Goal: Check status: Check status

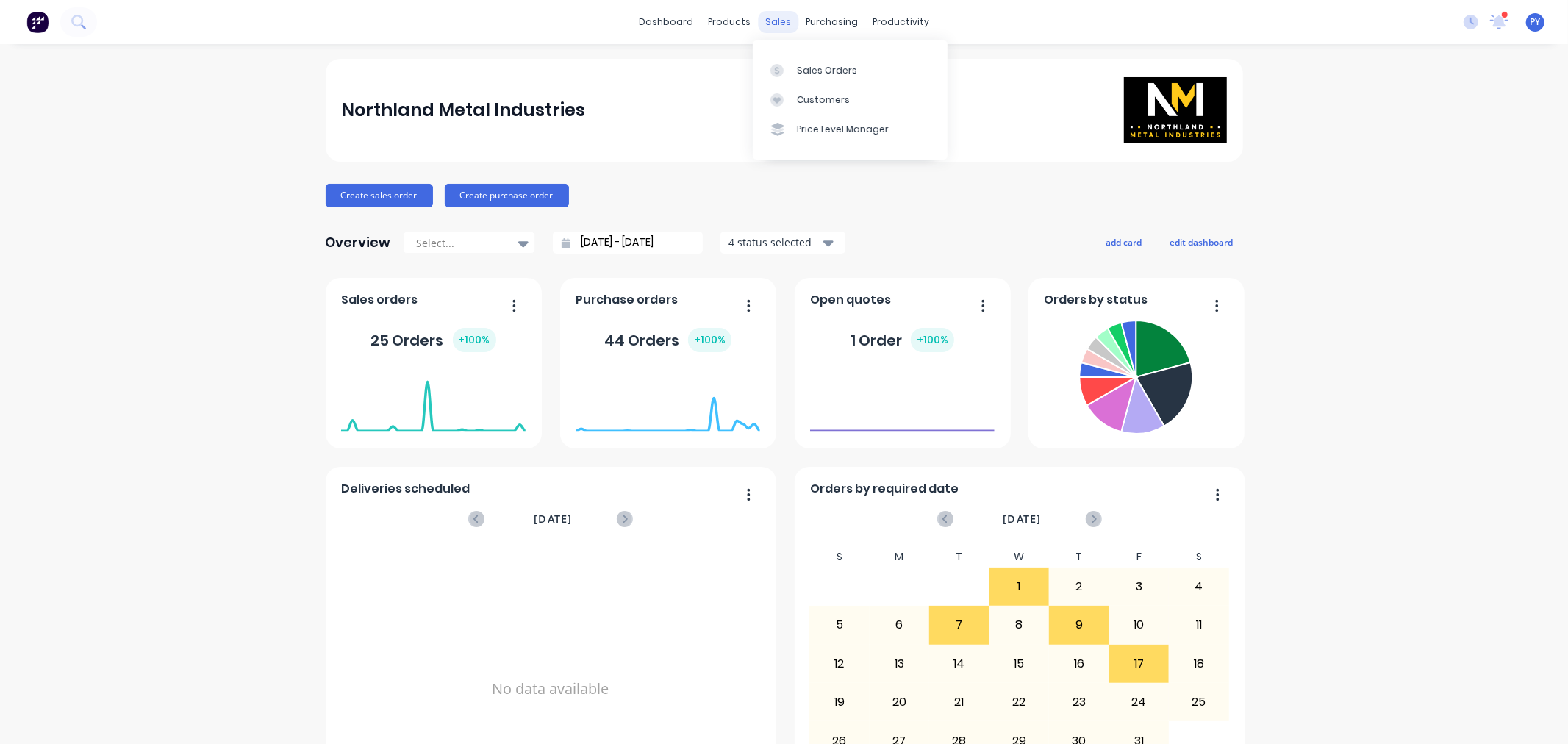
click at [769, 22] on div "sales" at bounding box center [778, 22] width 40 height 22
click at [810, 66] on div "Sales Orders" at bounding box center [826, 70] width 60 height 13
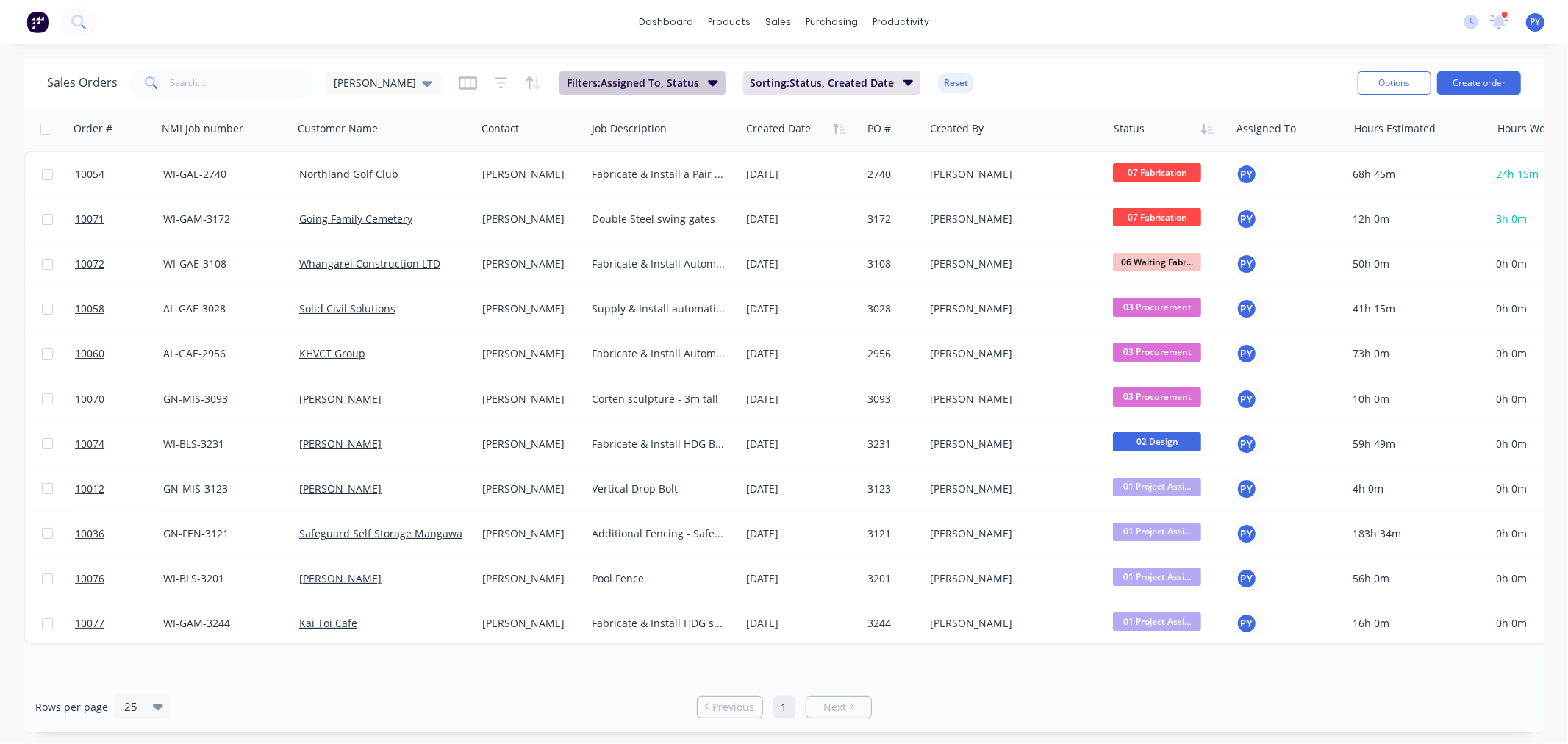
click at [708, 83] on icon "button" at bounding box center [712, 83] width 10 height 6
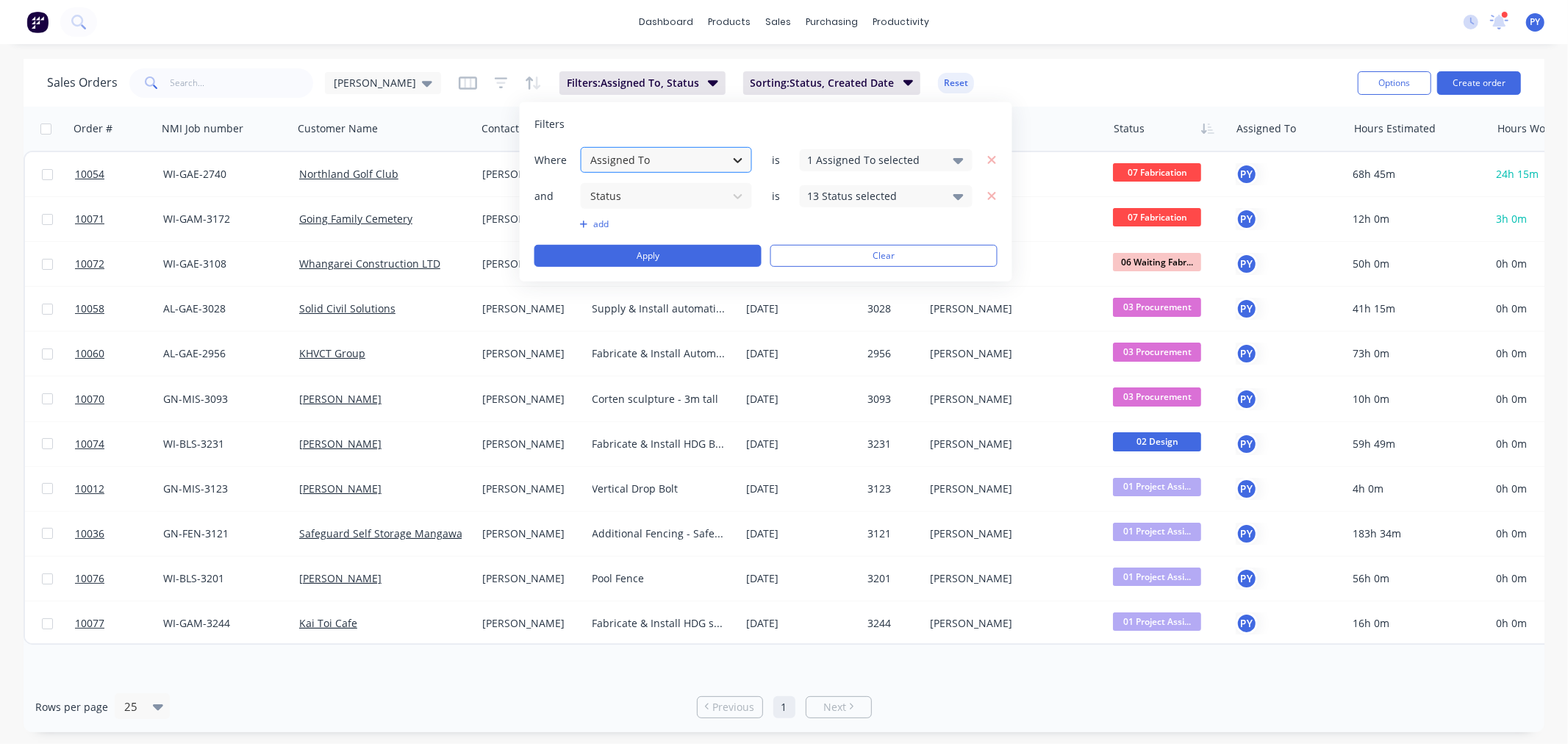
click at [735, 162] on icon at bounding box center [738, 159] width 15 height 15
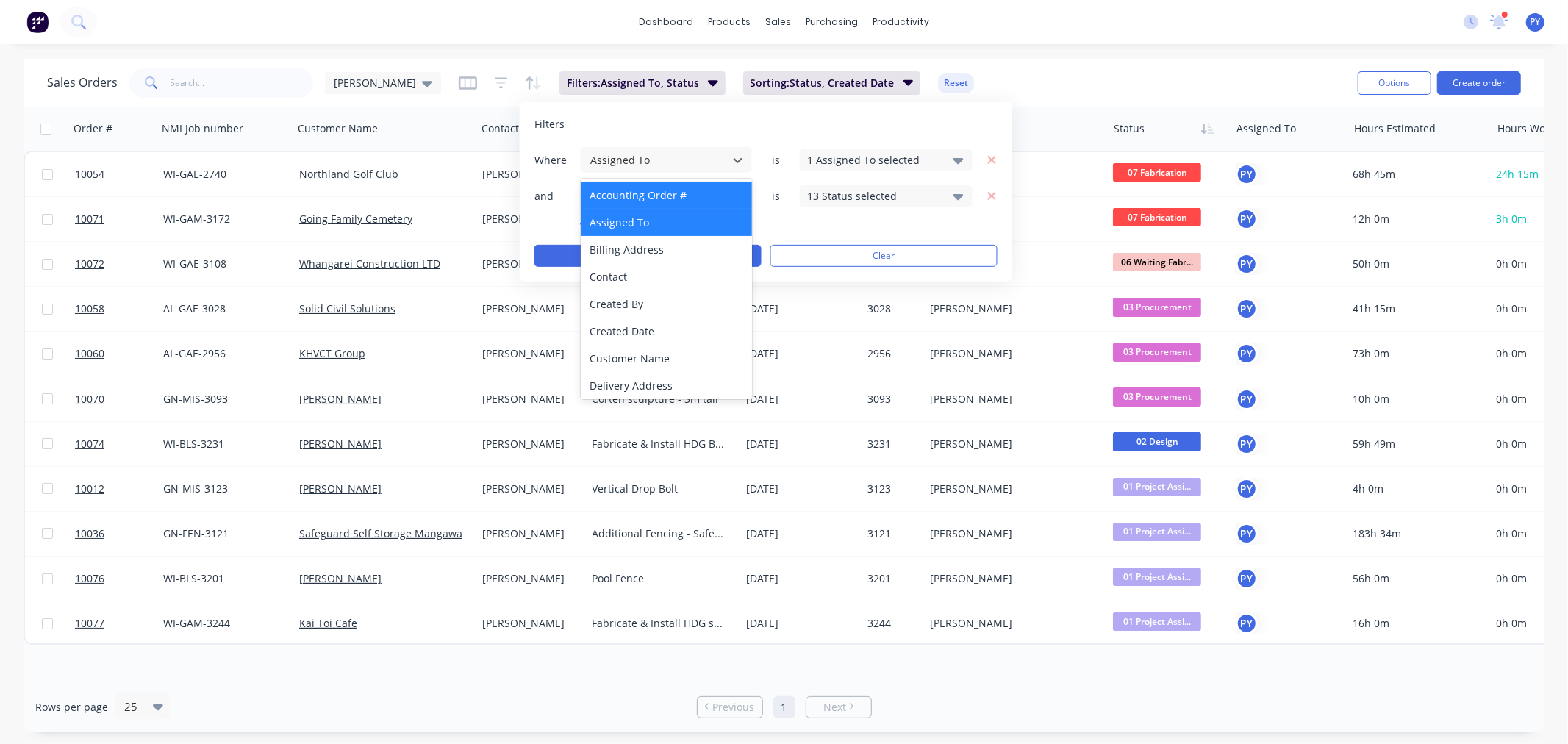
click at [640, 194] on div "Accounting Order #" at bounding box center [667, 195] width 171 height 27
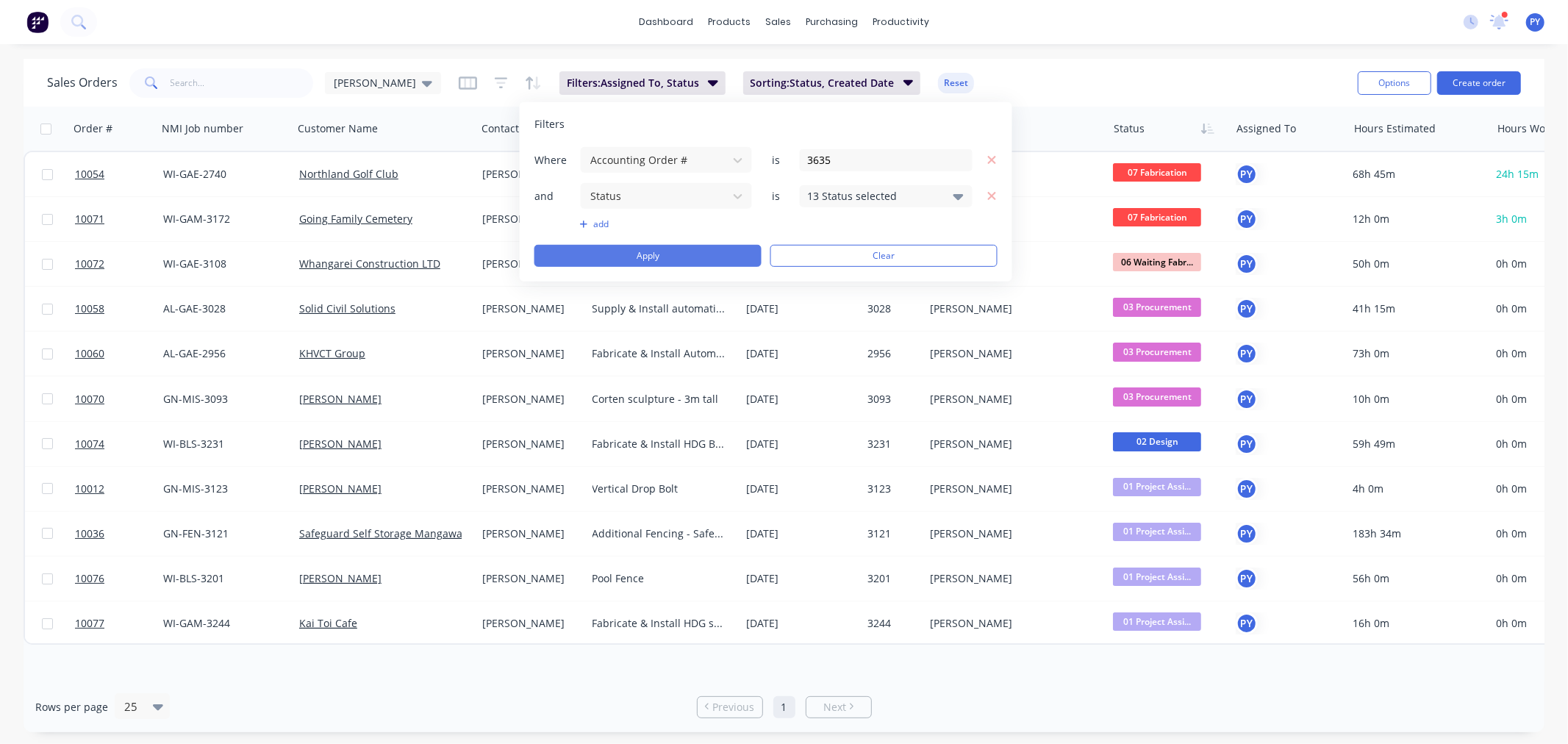
click at [664, 259] on button "Apply" at bounding box center [648, 256] width 227 height 22
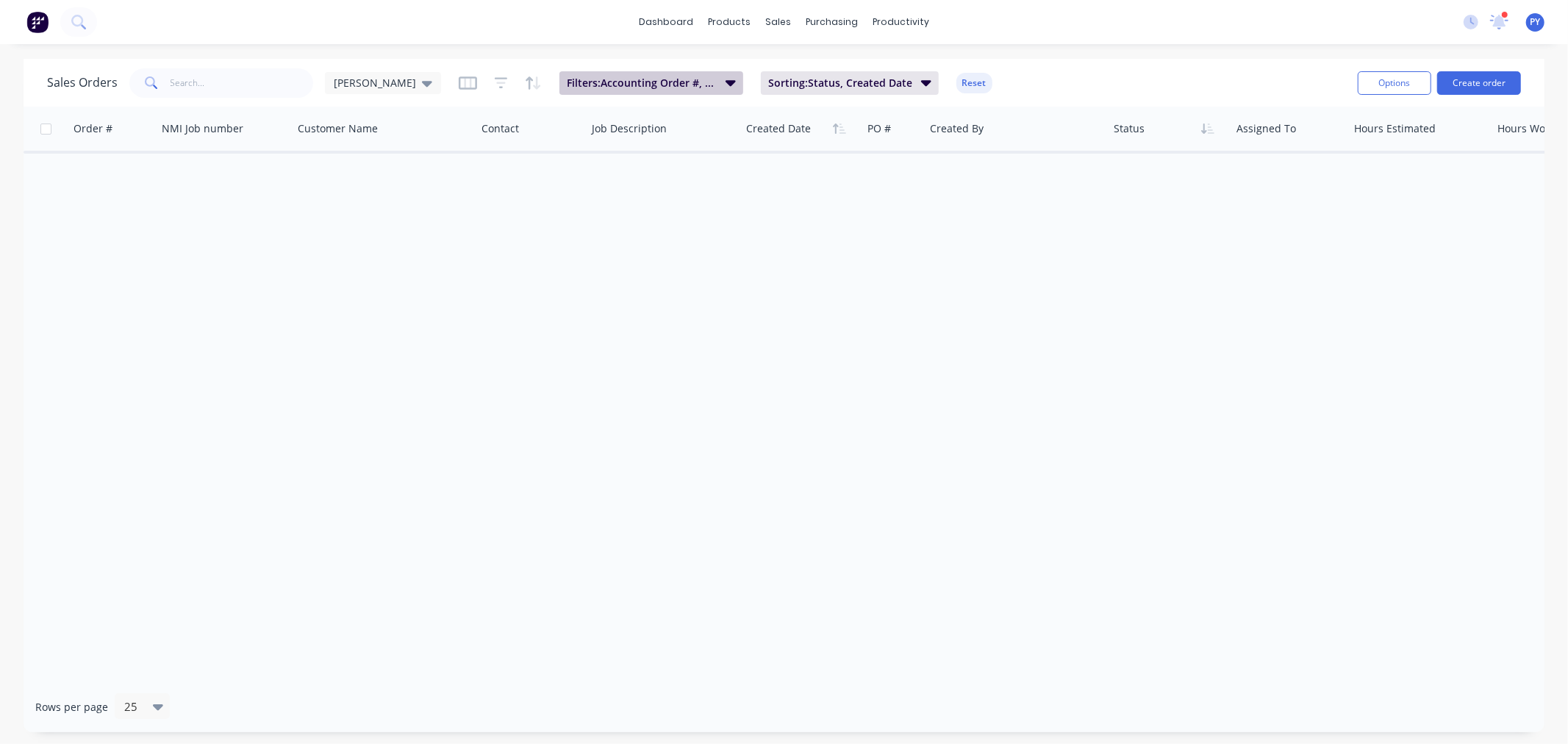
click at [725, 80] on icon "button" at bounding box center [730, 82] width 10 height 16
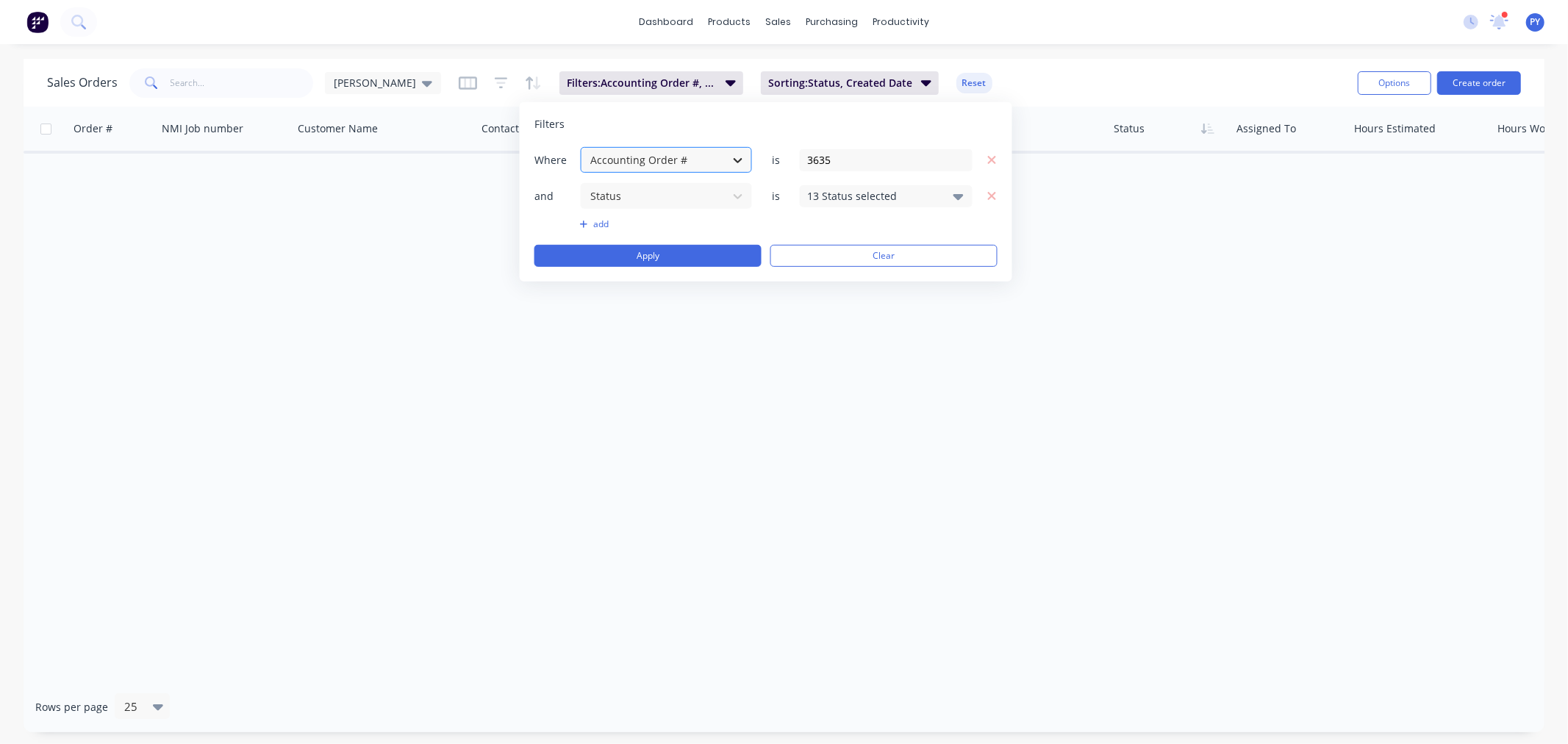
click at [735, 159] on icon at bounding box center [738, 161] width 8 height 5
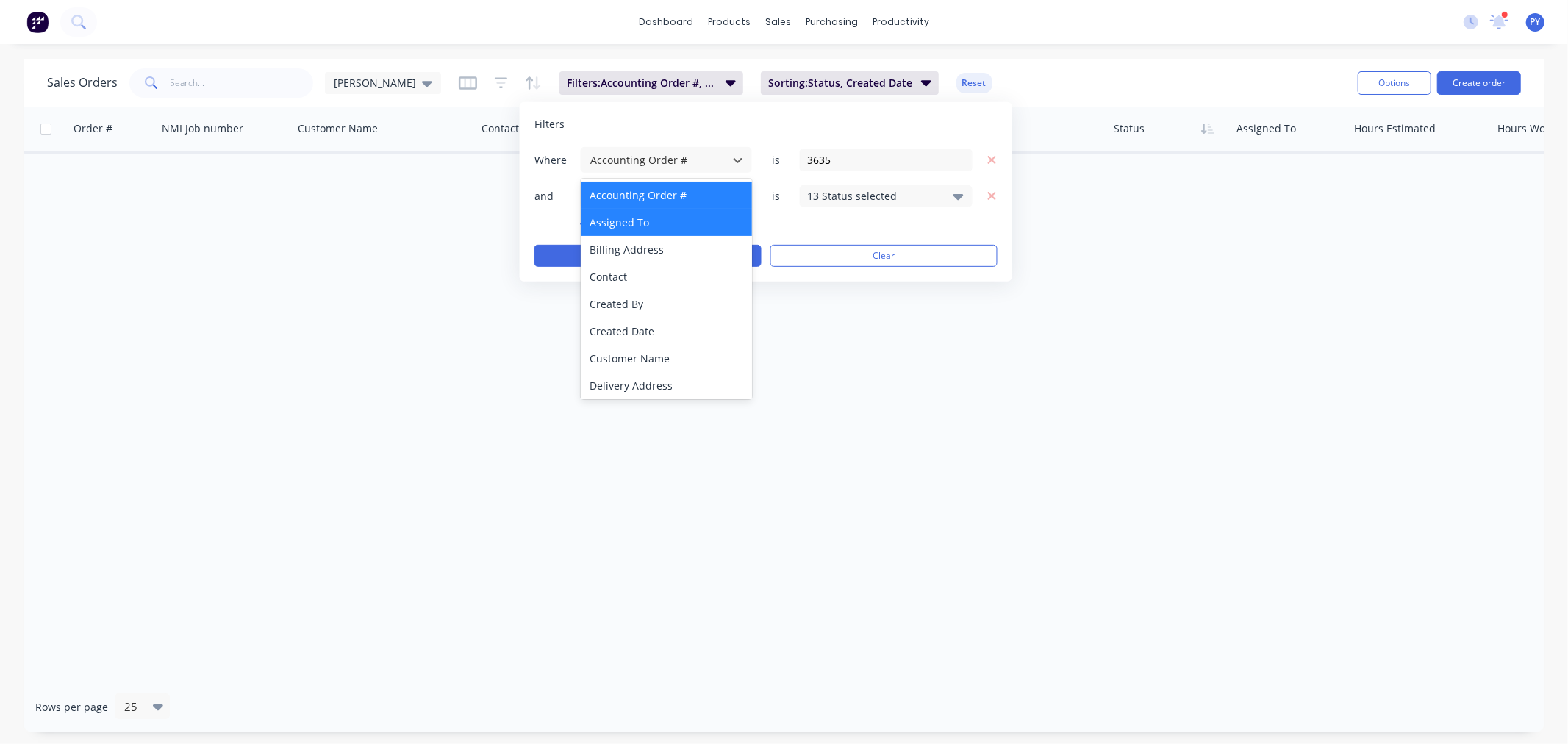
click at [650, 218] on div "Assigned To" at bounding box center [667, 222] width 171 height 27
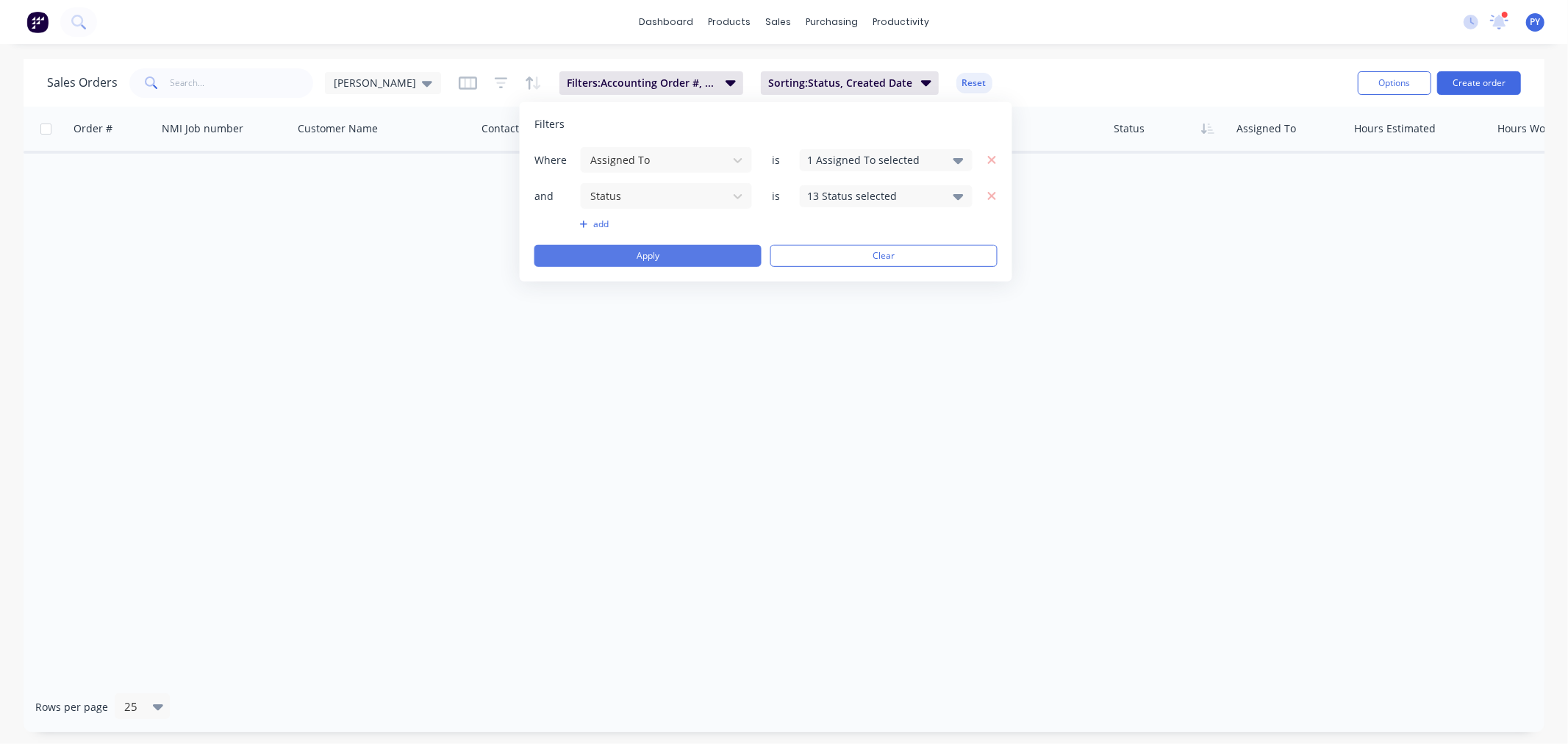
click at [649, 251] on button "Apply" at bounding box center [648, 256] width 227 height 22
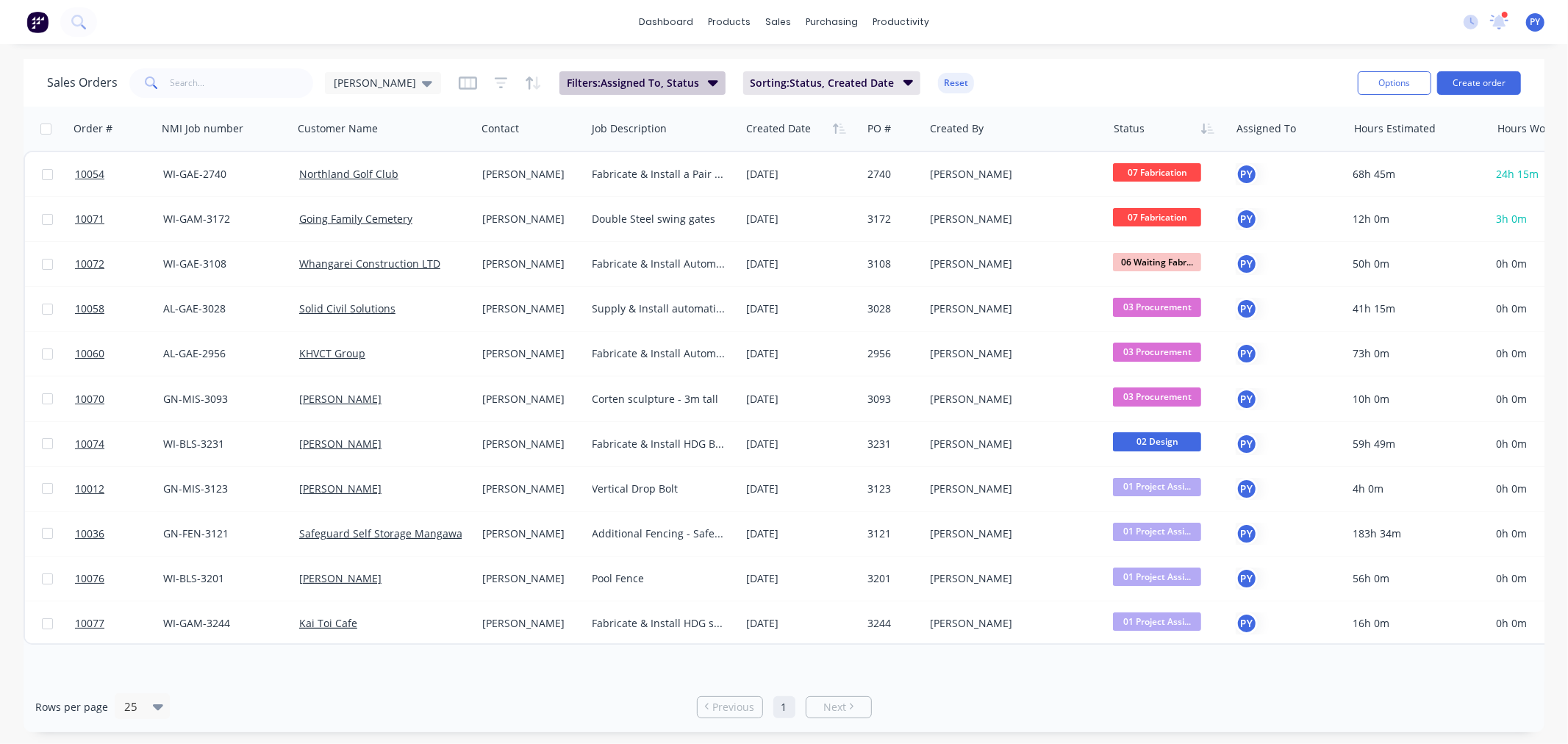
click at [708, 83] on icon "button" at bounding box center [712, 83] width 10 height 6
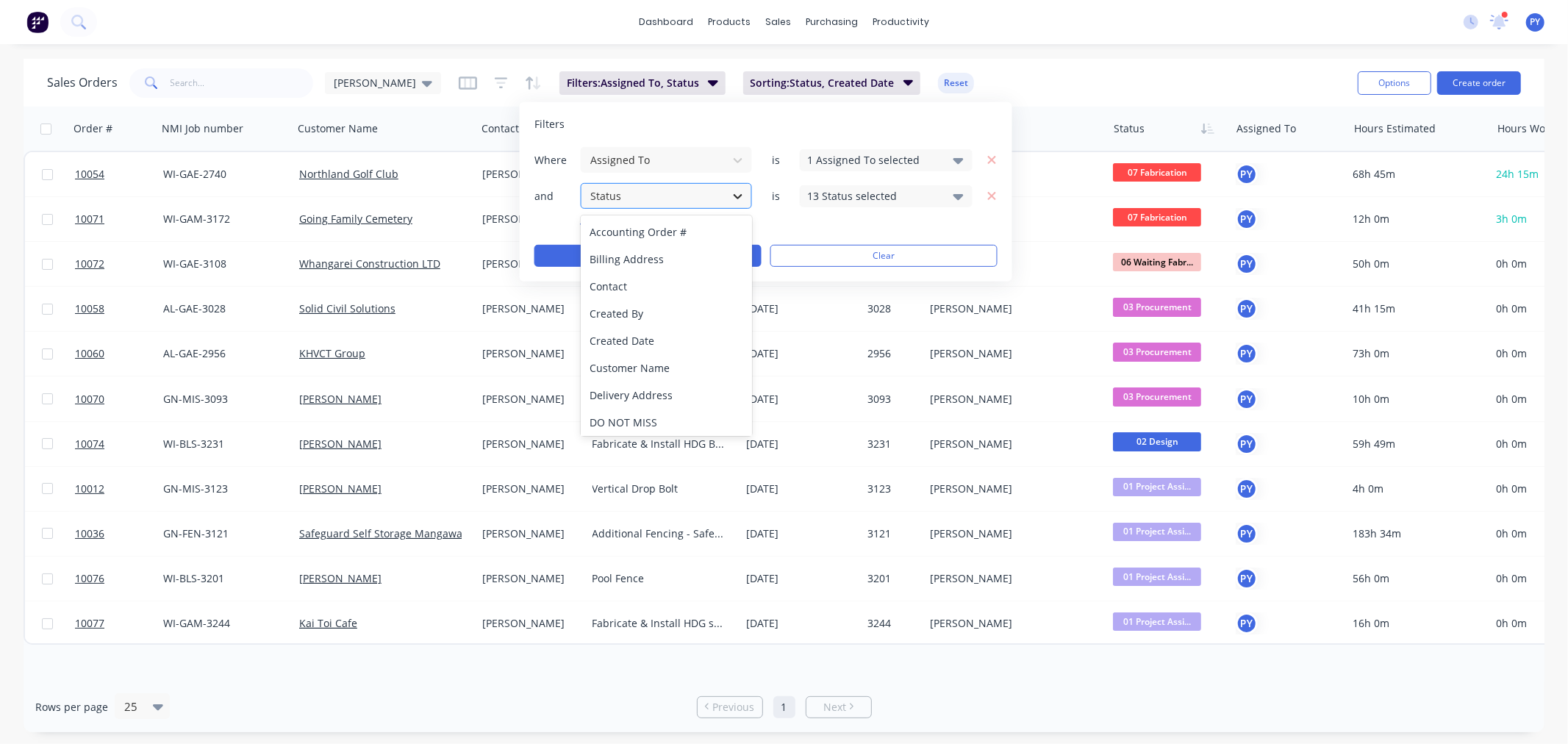
click at [734, 194] on icon at bounding box center [738, 196] width 8 height 5
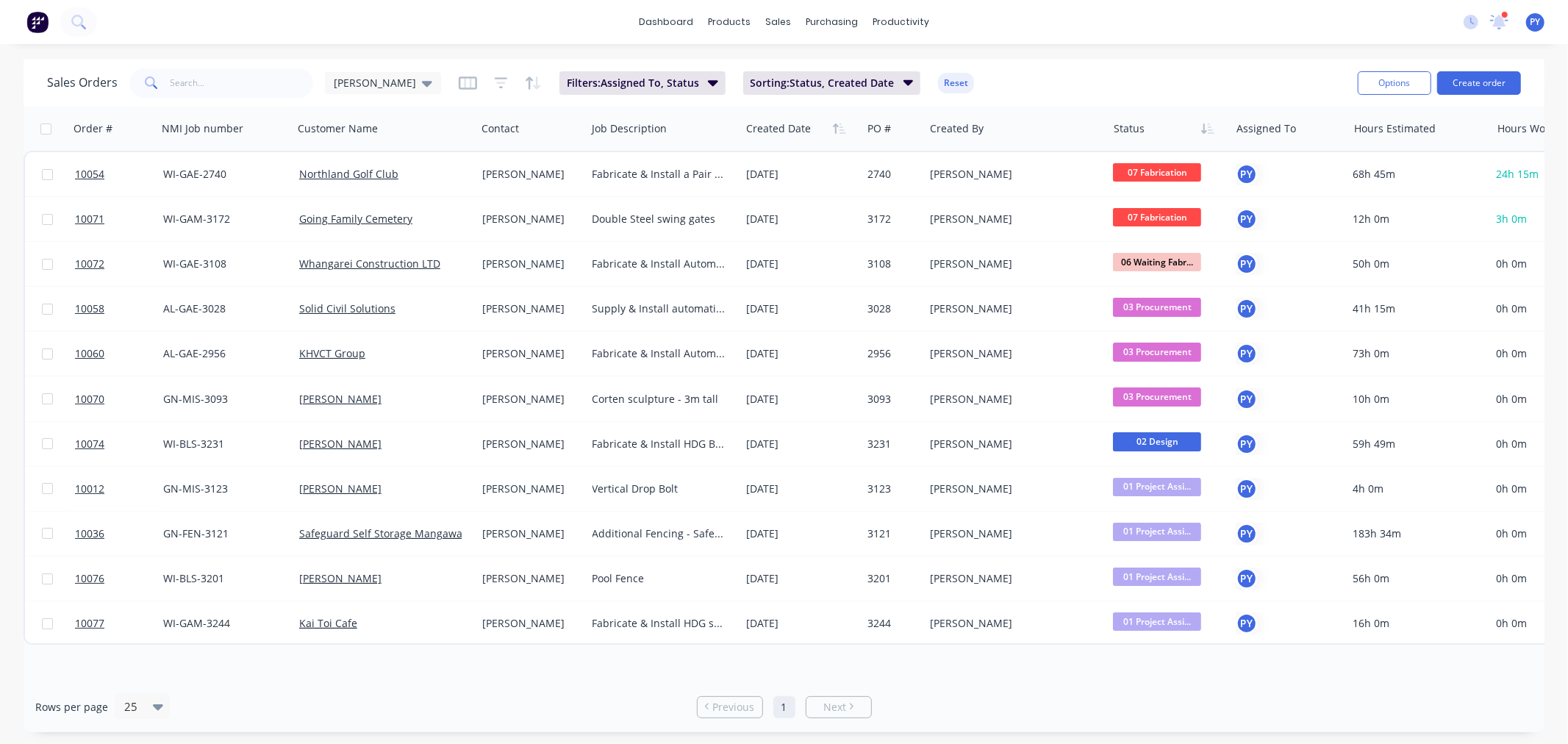
click at [964, 69] on div "Sales Orders [PERSON_NAME] Jobs Filters: Assigned To, Status Sorting: Status, C…" at bounding box center [696, 83] width 1298 height 36
click at [708, 84] on icon "button" at bounding box center [712, 82] width 10 height 16
click at [1030, 69] on div "Sales Orders [PERSON_NAME] Jobs Filters: Assigned To, Status Sorting: Status, C…" at bounding box center [696, 83] width 1298 height 36
click at [902, 83] on icon "button" at bounding box center [907, 83] width 10 height 6
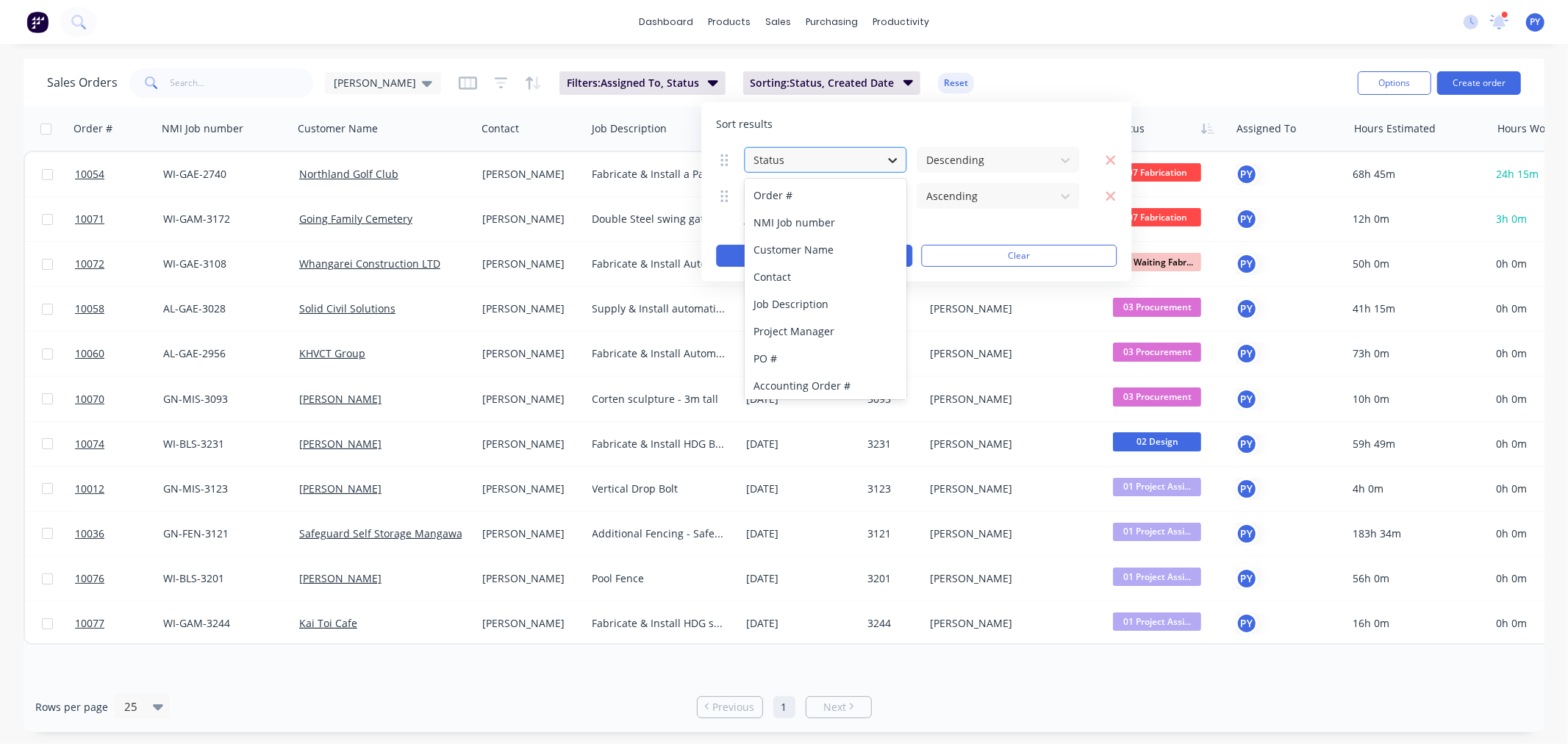
click at [891, 158] on icon at bounding box center [892, 159] width 15 height 15
click at [801, 332] on div "Project Manager" at bounding box center [826, 331] width 162 height 27
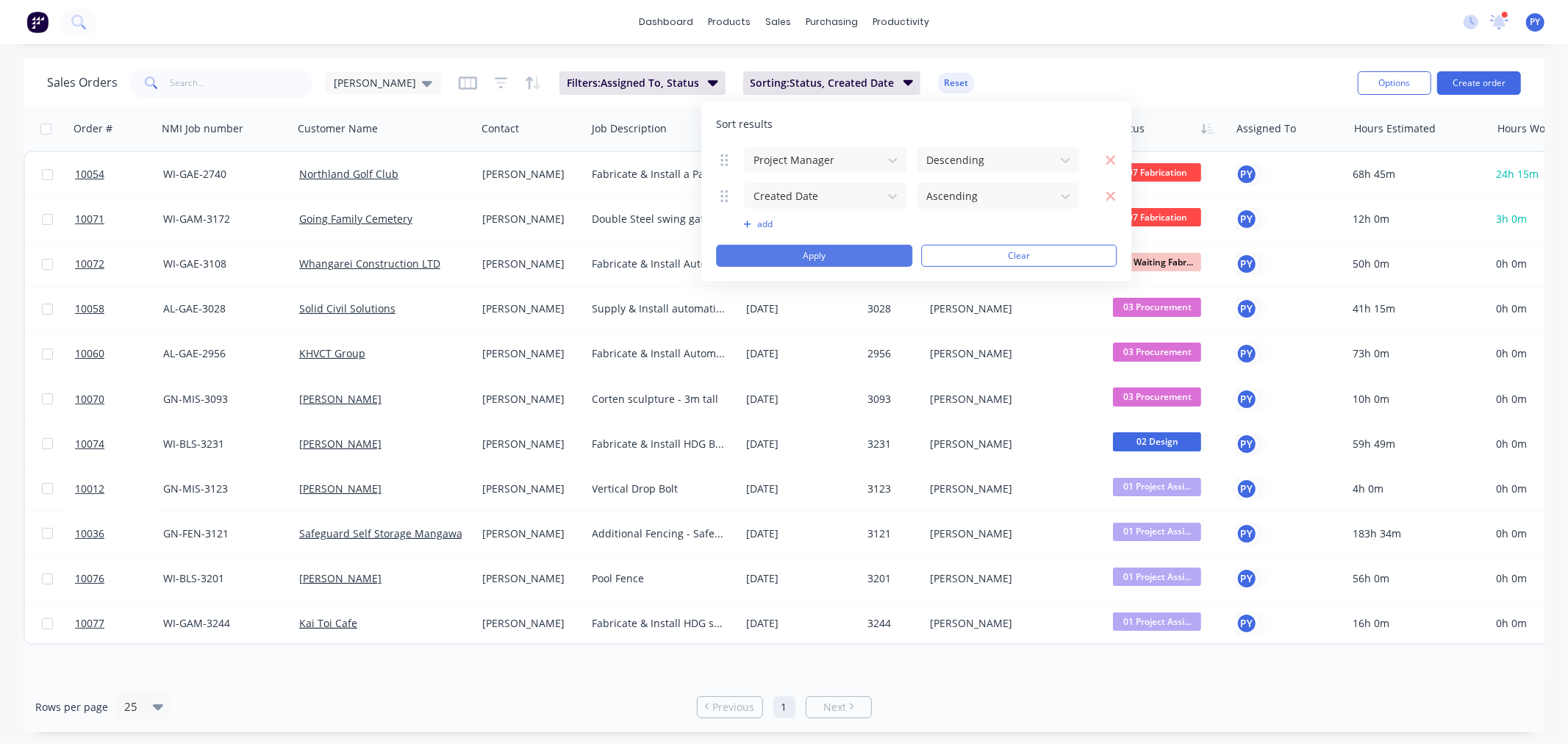
click at [803, 253] on button "Apply" at bounding box center [814, 256] width 196 height 22
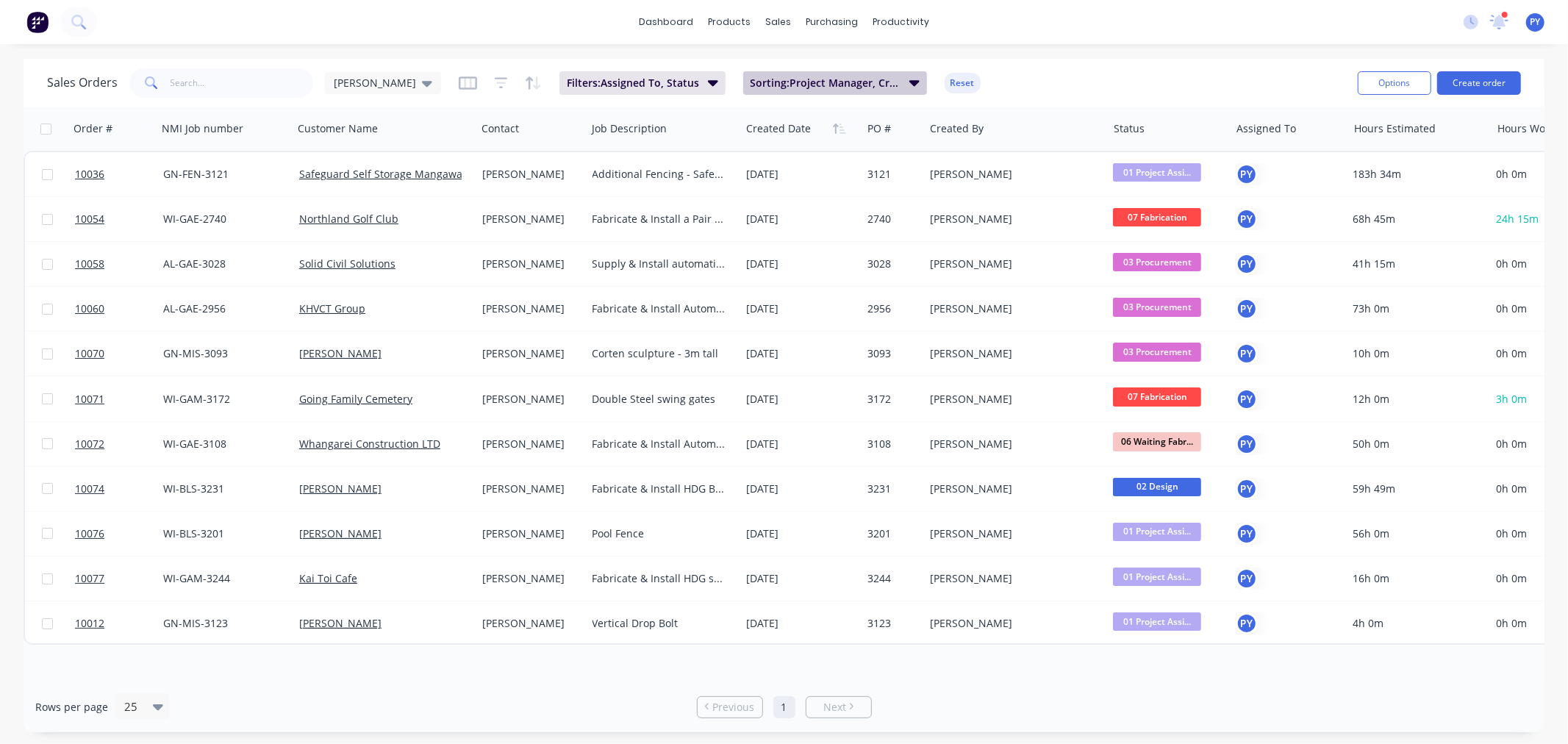
click at [909, 83] on icon "button" at bounding box center [914, 83] width 10 height 6
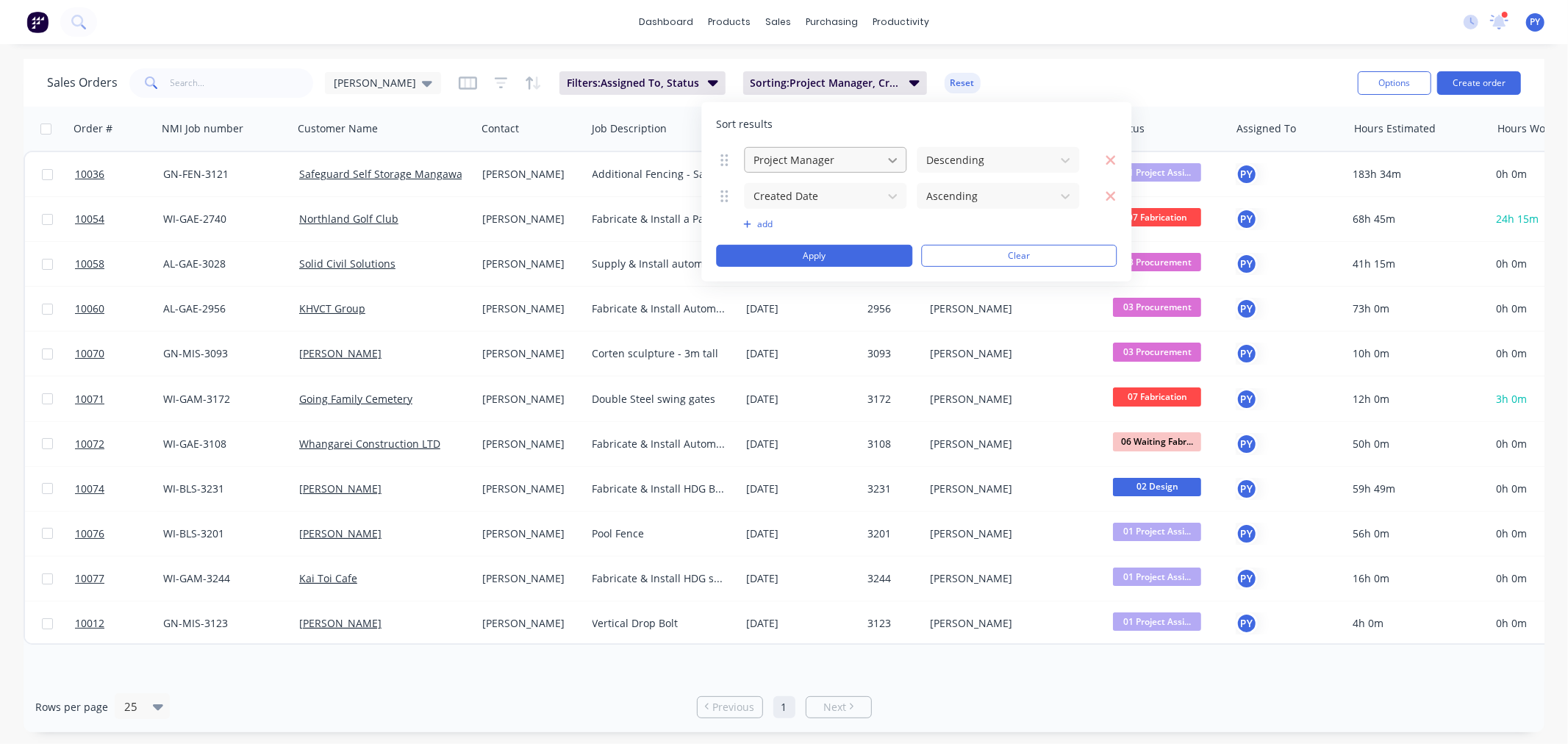
click at [890, 155] on icon at bounding box center [892, 159] width 15 height 15
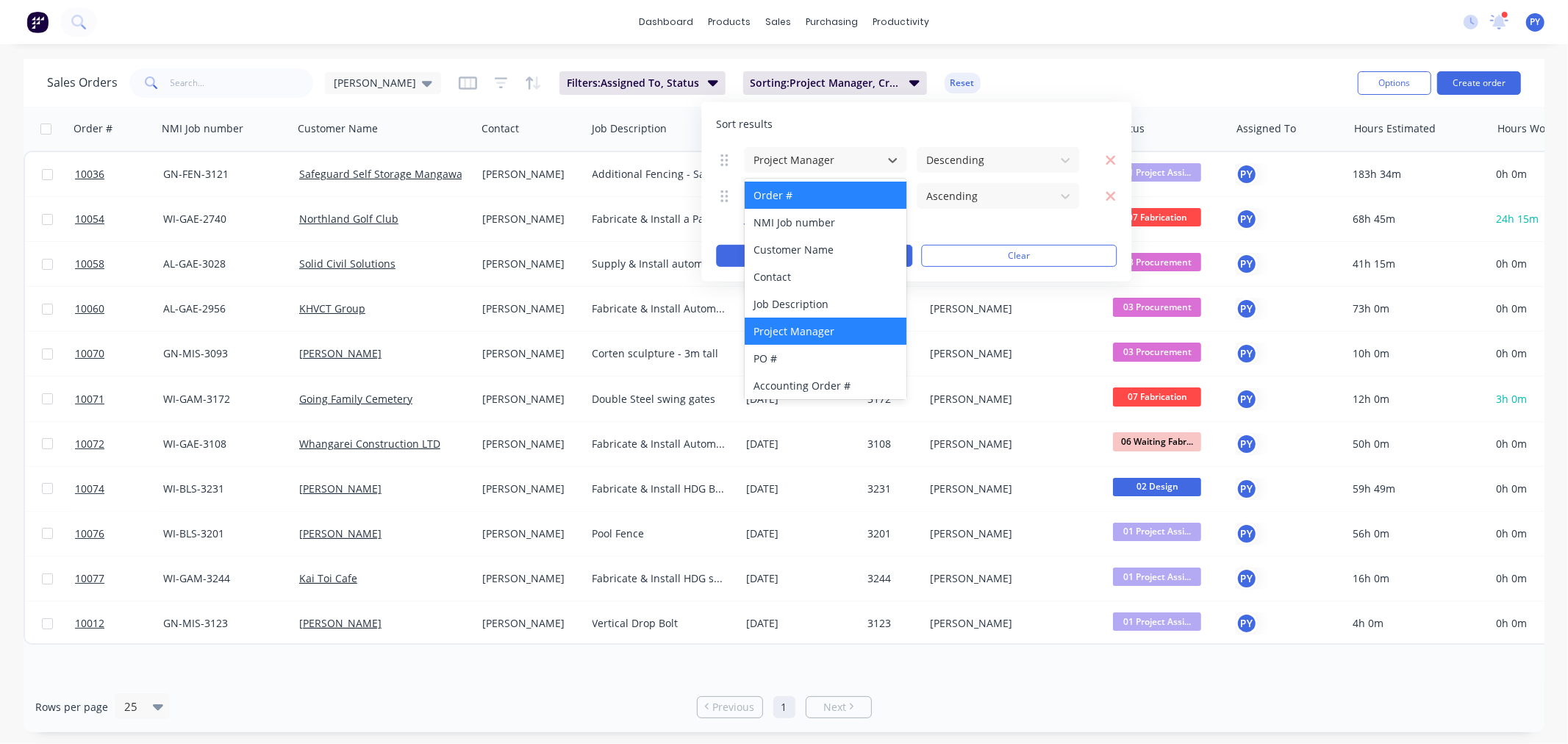
click at [788, 195] on div "Order #" at bounding box center [826, 195] width 162 height 27
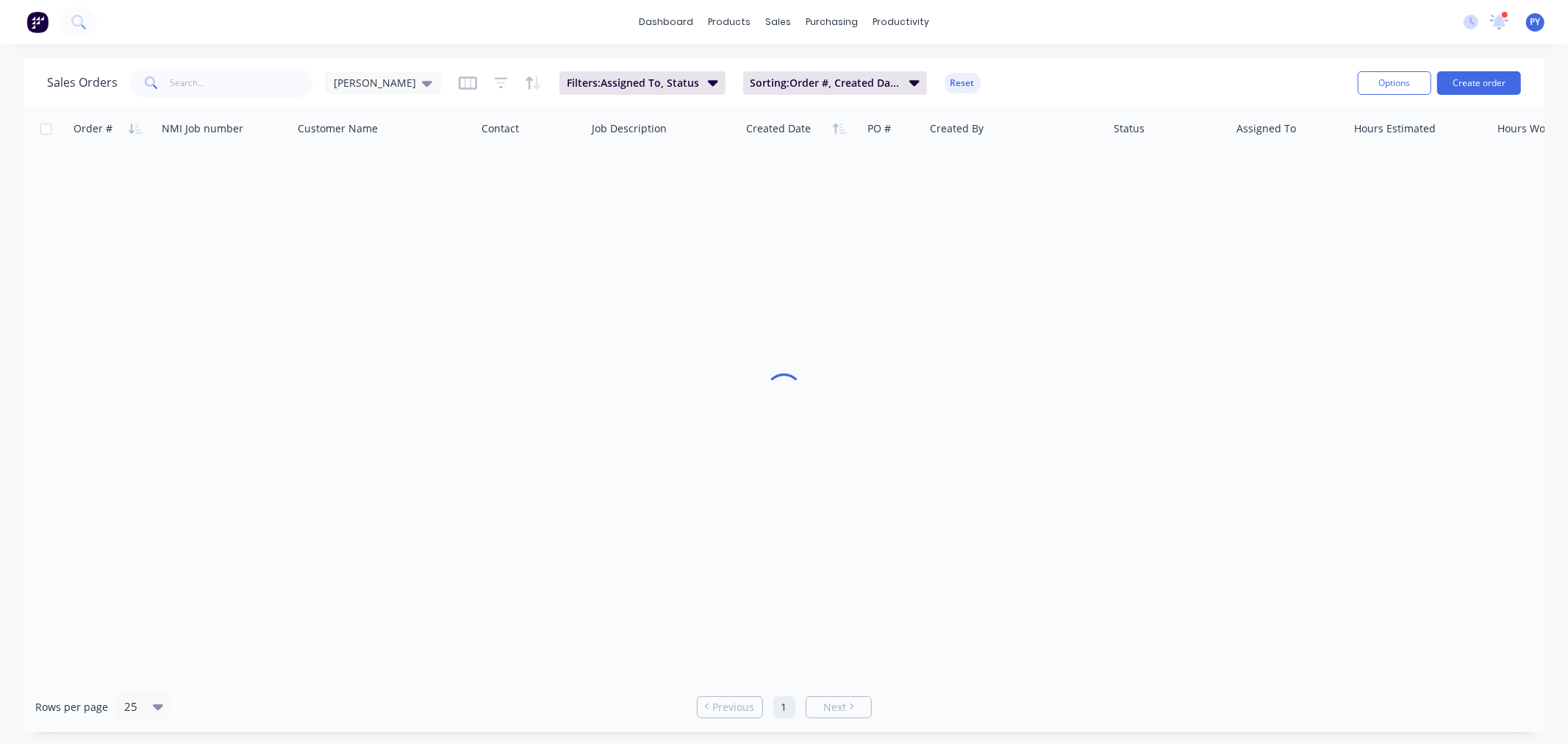
click at [993, 79] on div "Sales Orders [PERSON_NAME] Jobs Filters: Assigned To, Status Sorting: Order #, …" at bounding box center [696, 83] width 1298 height 36
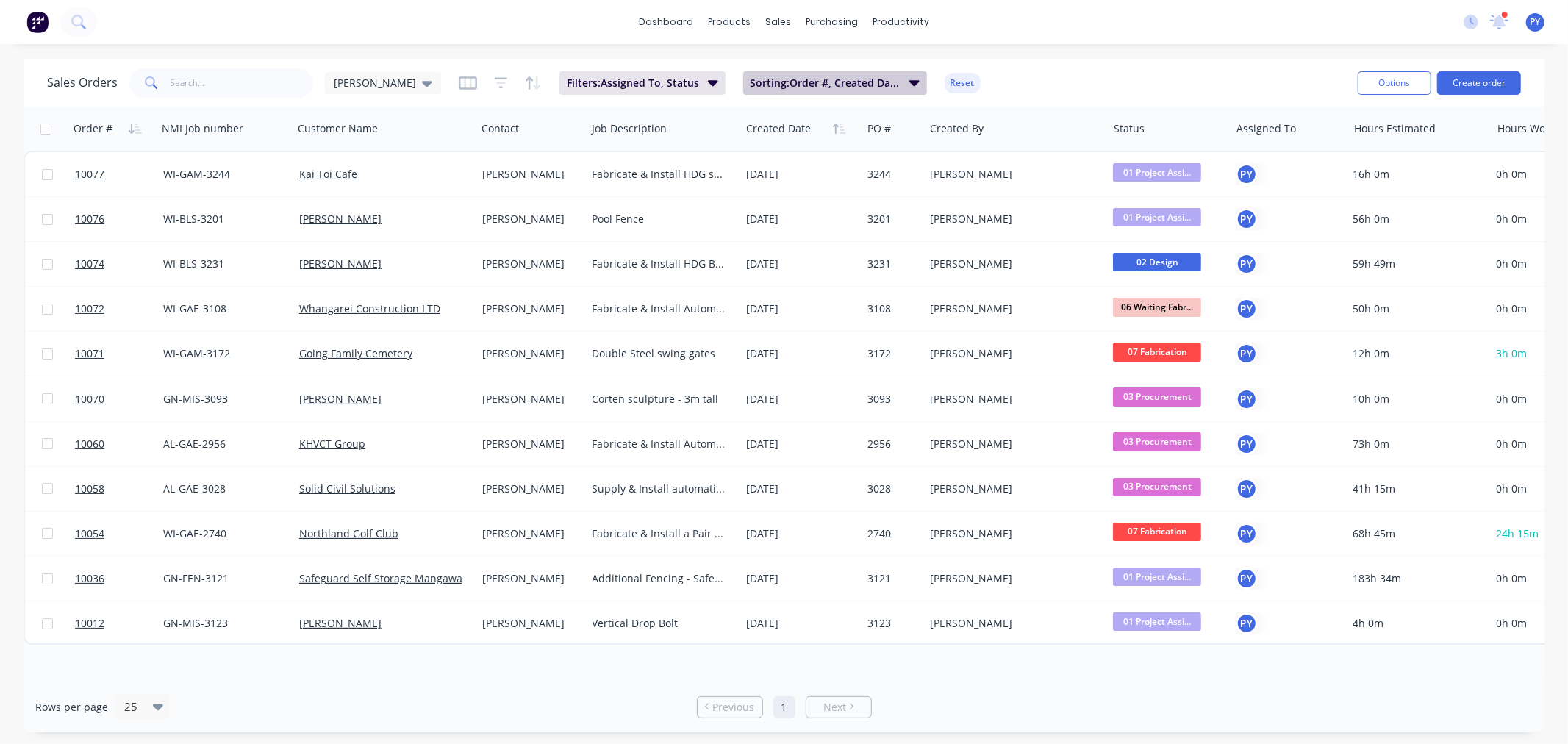
click at [909, 83] on icon "button" at bounding box center [914, 83] width 10 height 6
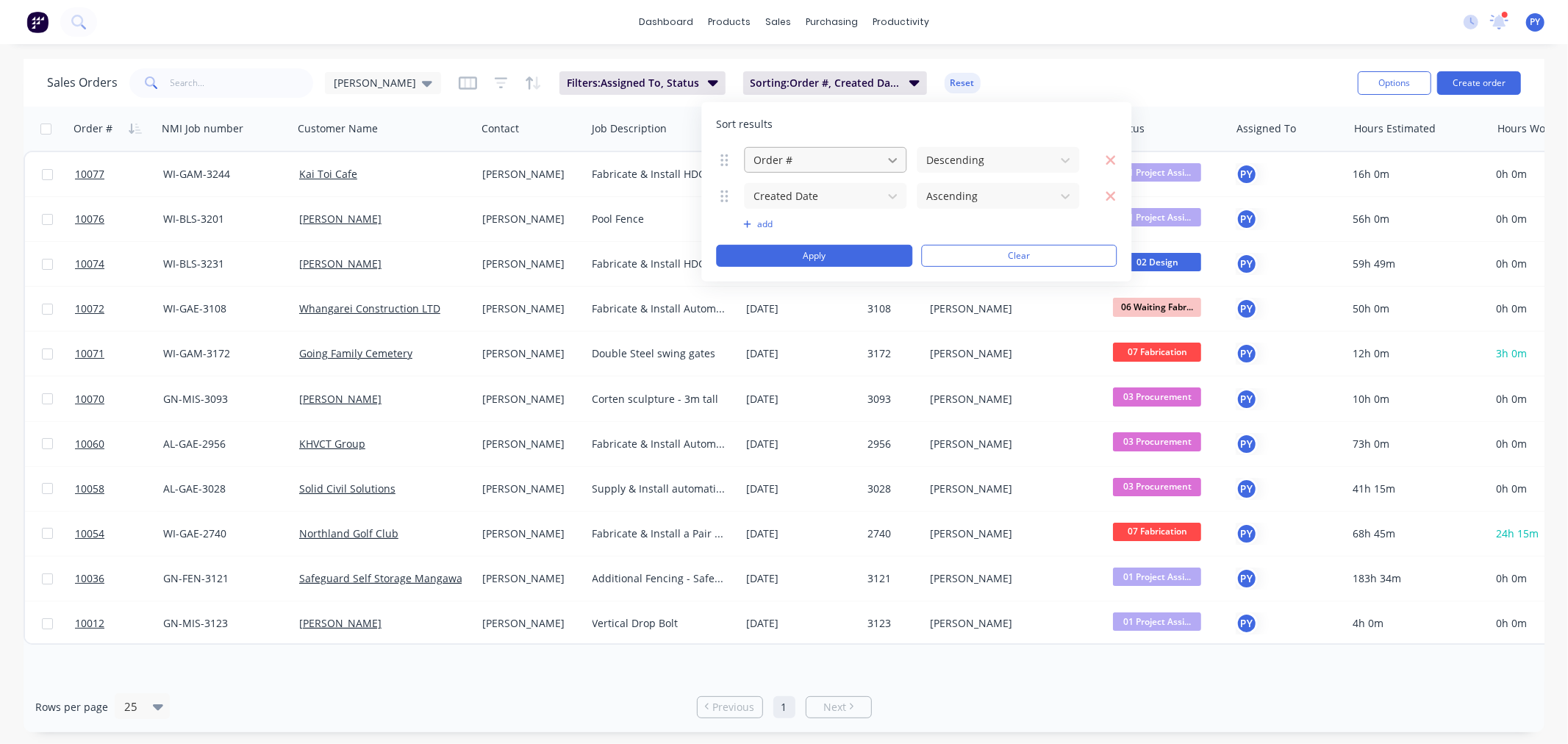
click at [891, 155] on icon at bounding box center [892, 159] width 15 height 15
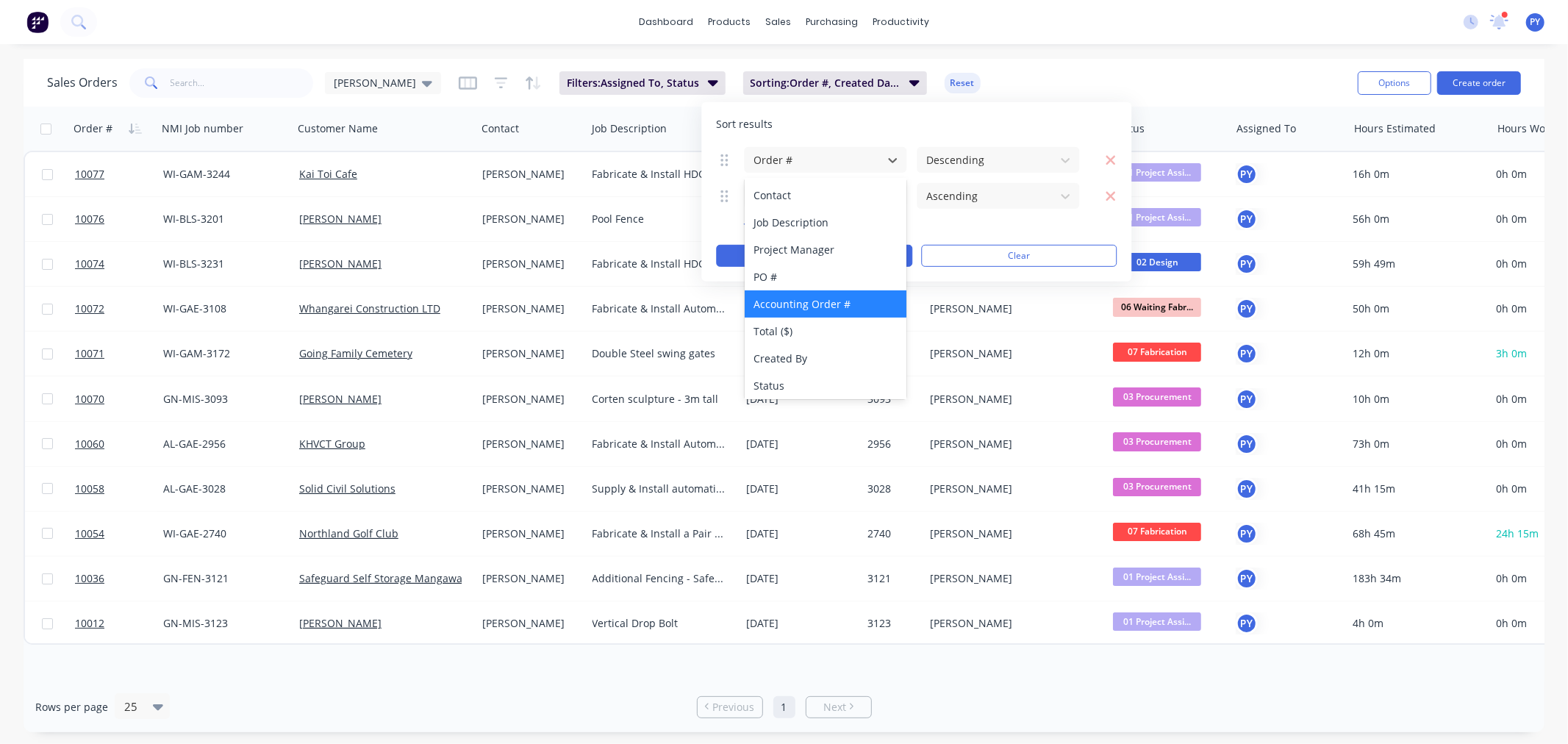
click at [826, 300] on div "Accounting Order #" at bounding box center [826, 304] width 162 height 27
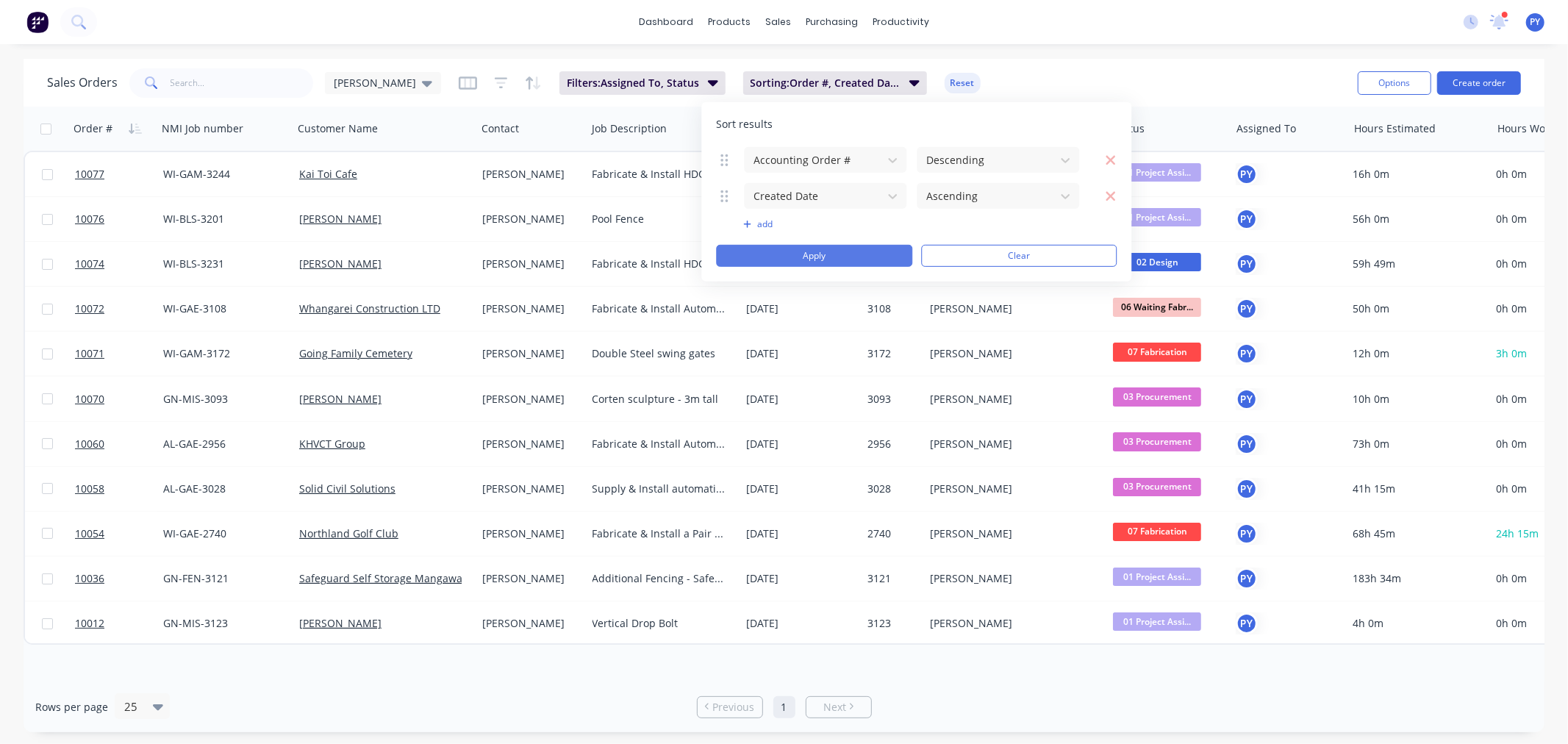
click at [867, 250] on button "Apply" at bounding box center [814, 256] width 196 height 22
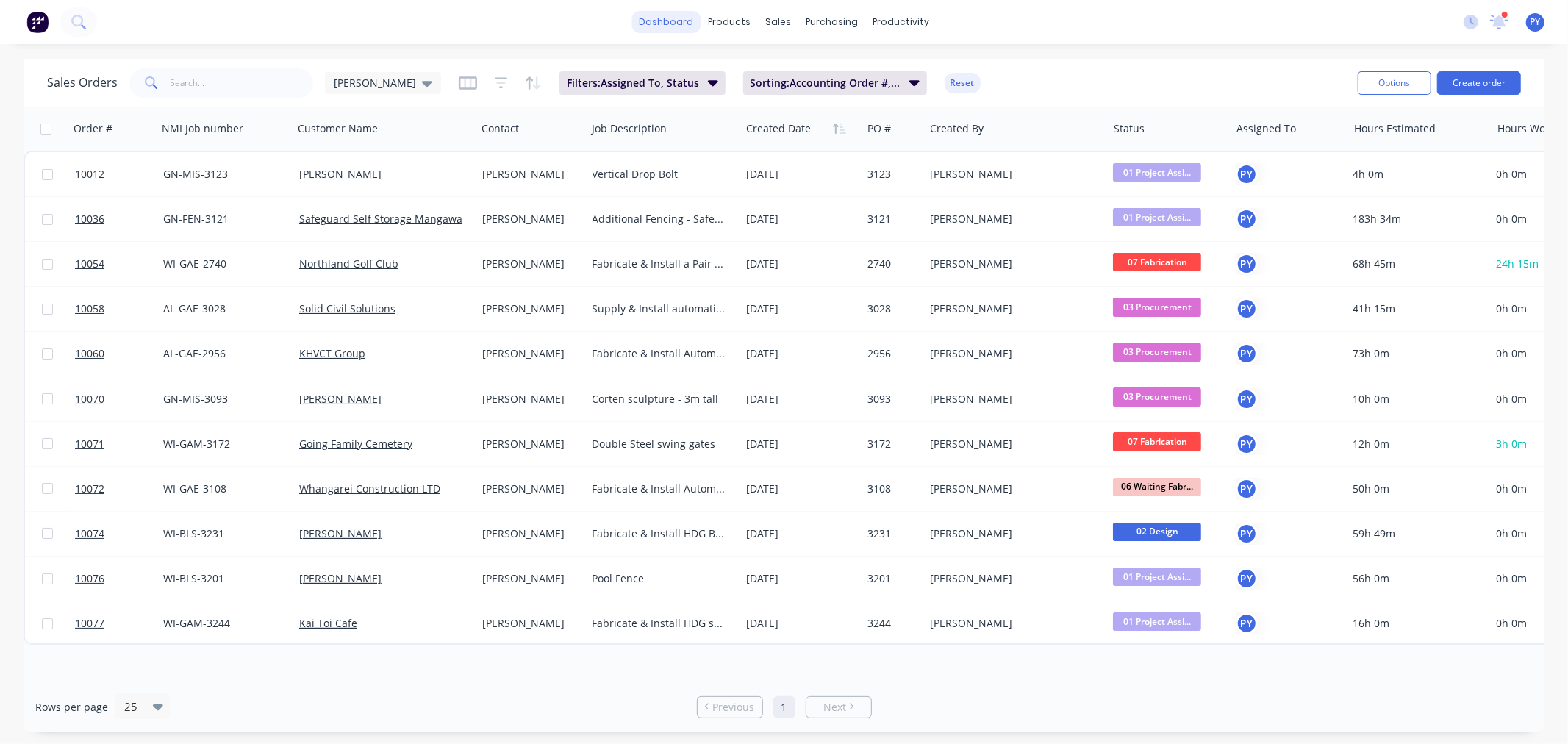
click at [670, 23] on link "dashboard" at bounding box center [665, 22] width 69 height 22
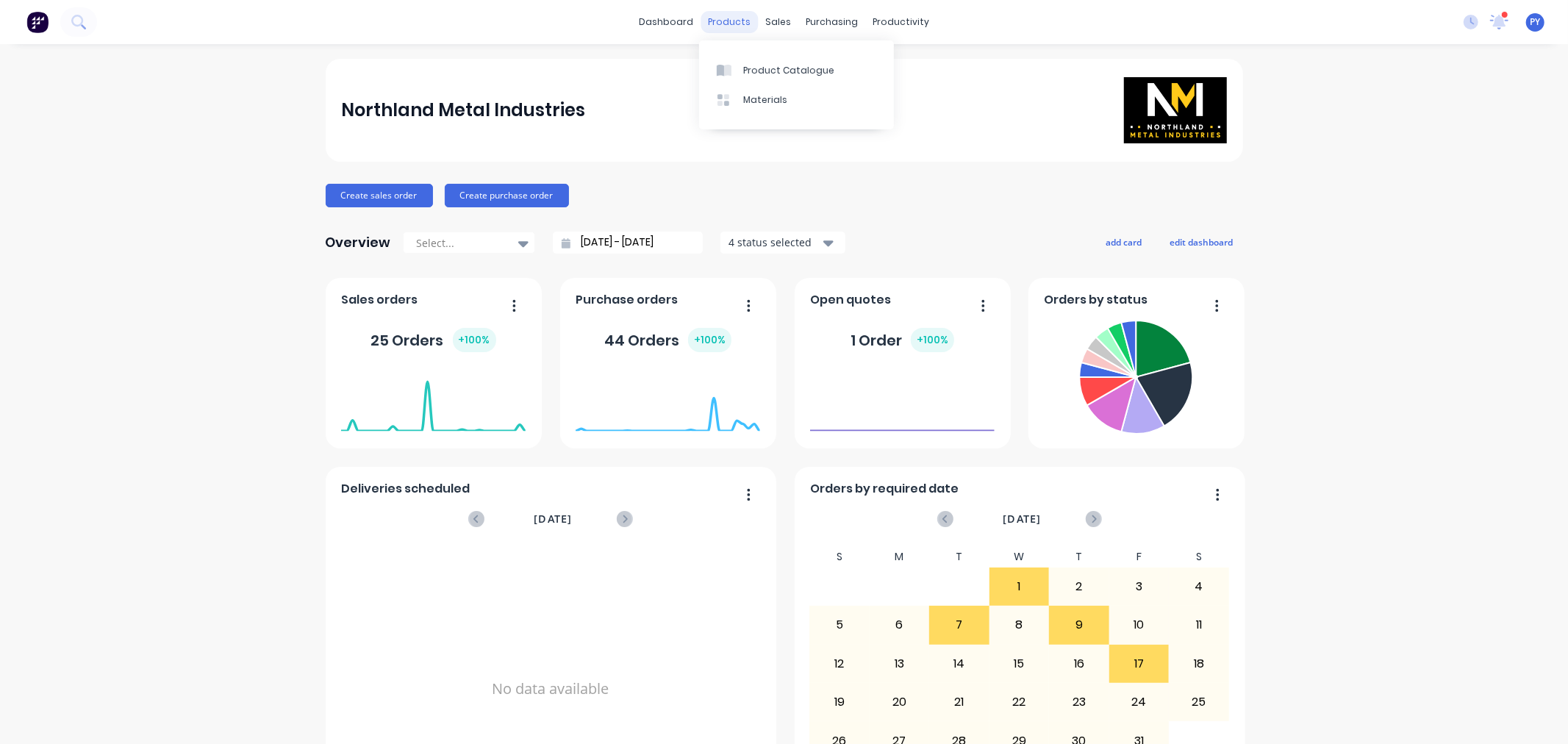
click at [728, 21] on div "products" at bounding box center [729, 22] width 57 height 22
click at [829, 97] on div "Customers" at bounding box center [823, 100] width 53 height 13
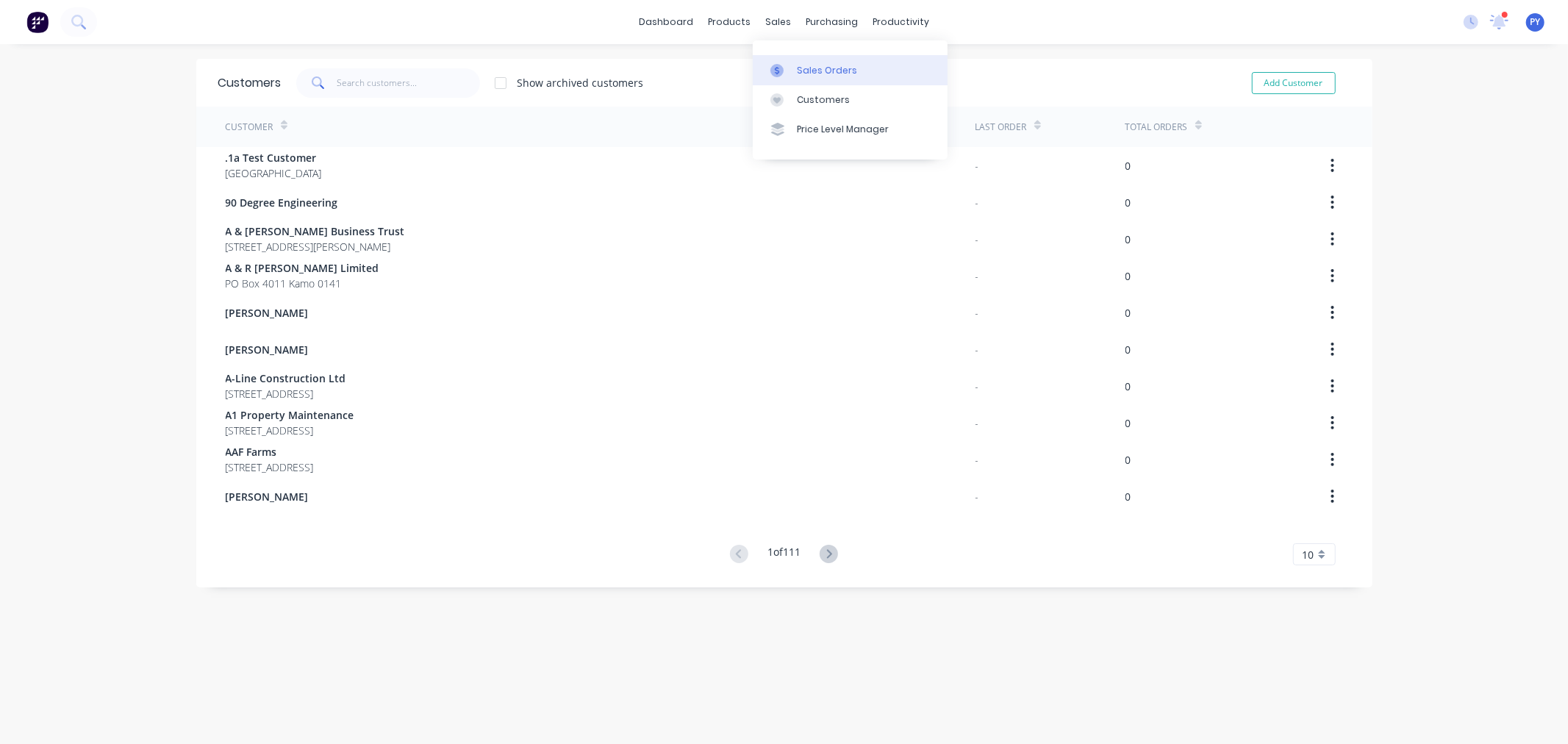
click at [807, 68] on div "Sales Orders" at bounding box center [826, 70] width 60 height 13
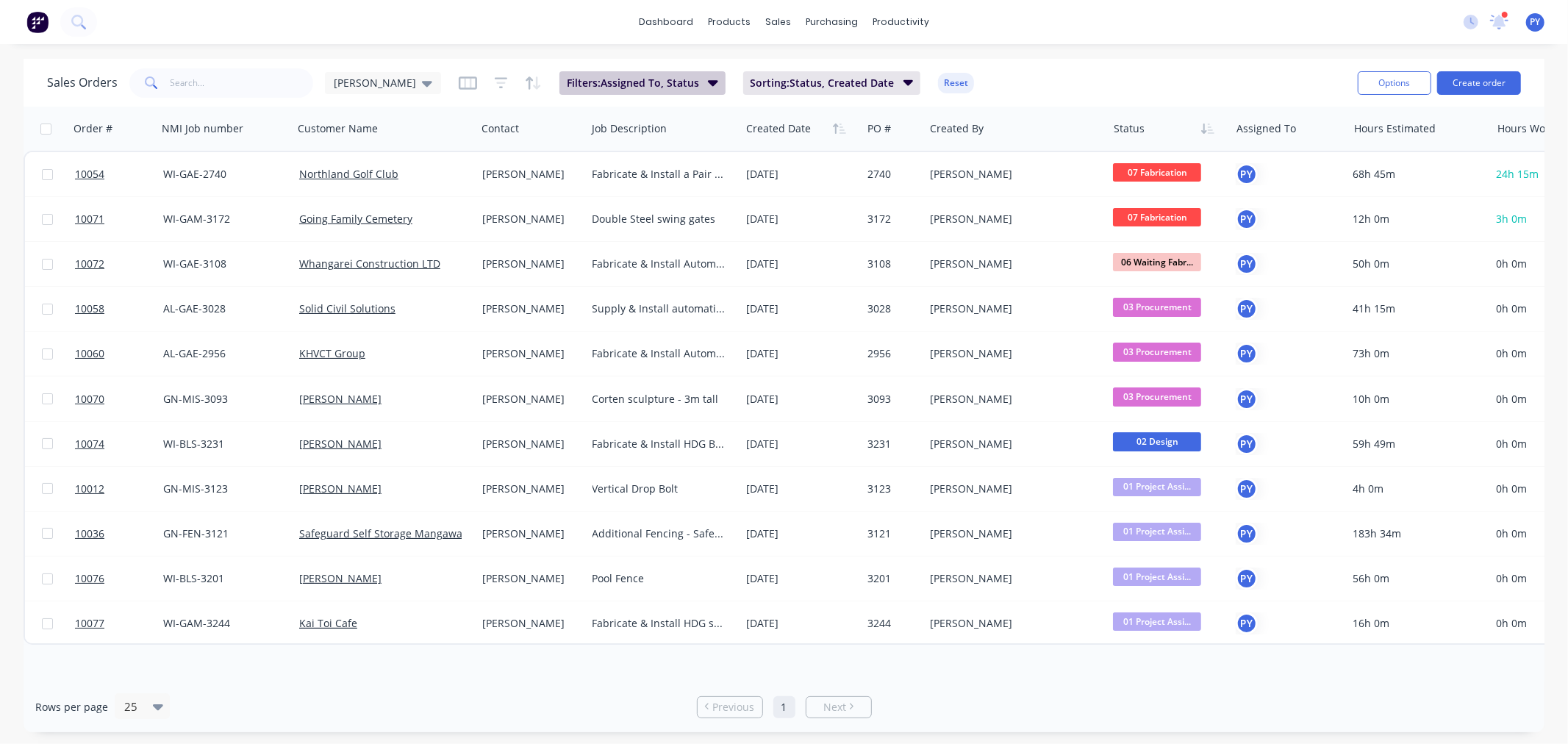
click at [708, 80] on icon "button" at bounding box center [712, 82] width 10 height 16
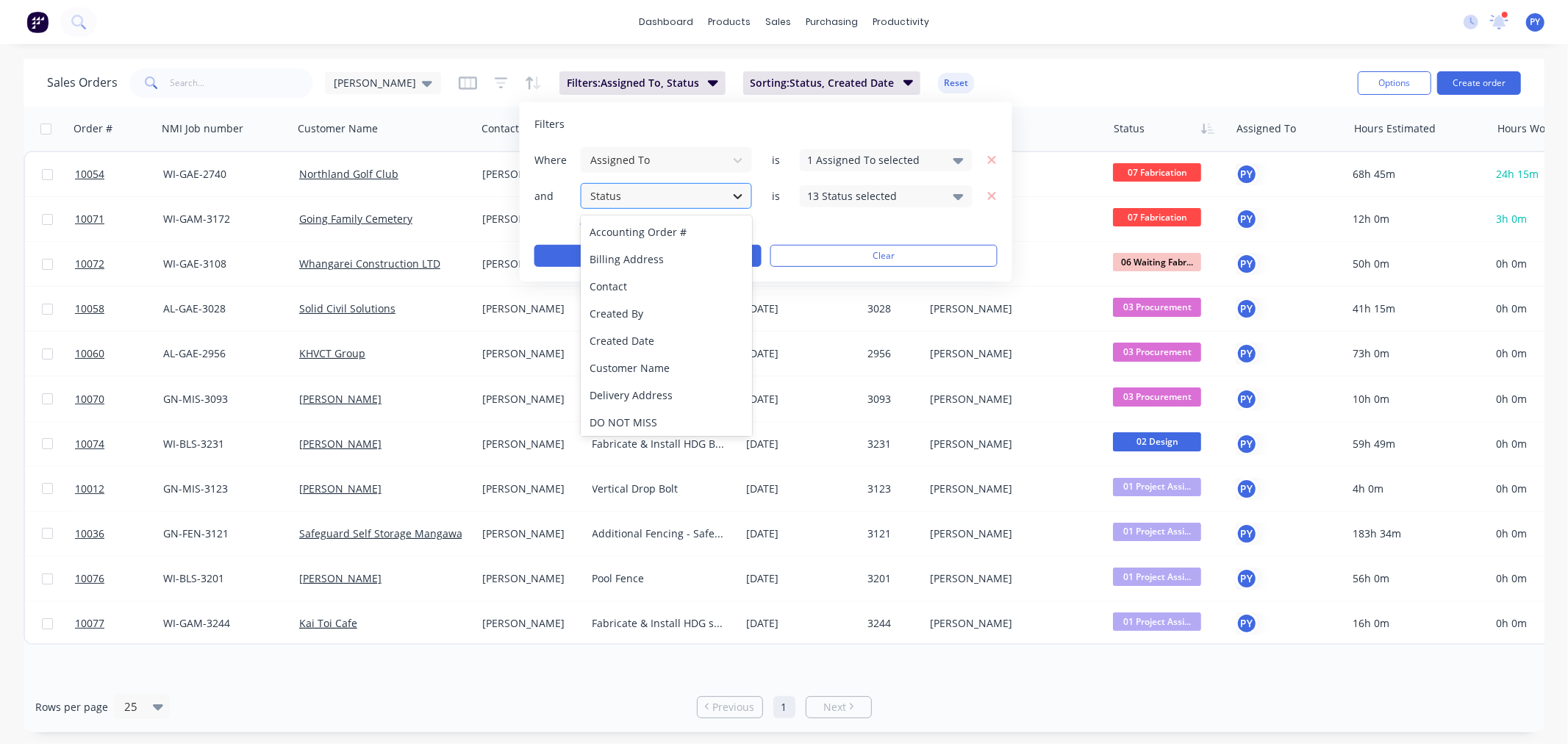
click at [736, 194] on icon at bounding box center [738, 195] width 15 height 15
click at [648, 389] on div "NMI Job number" at bounding box center [667, 395] width 171 height 27
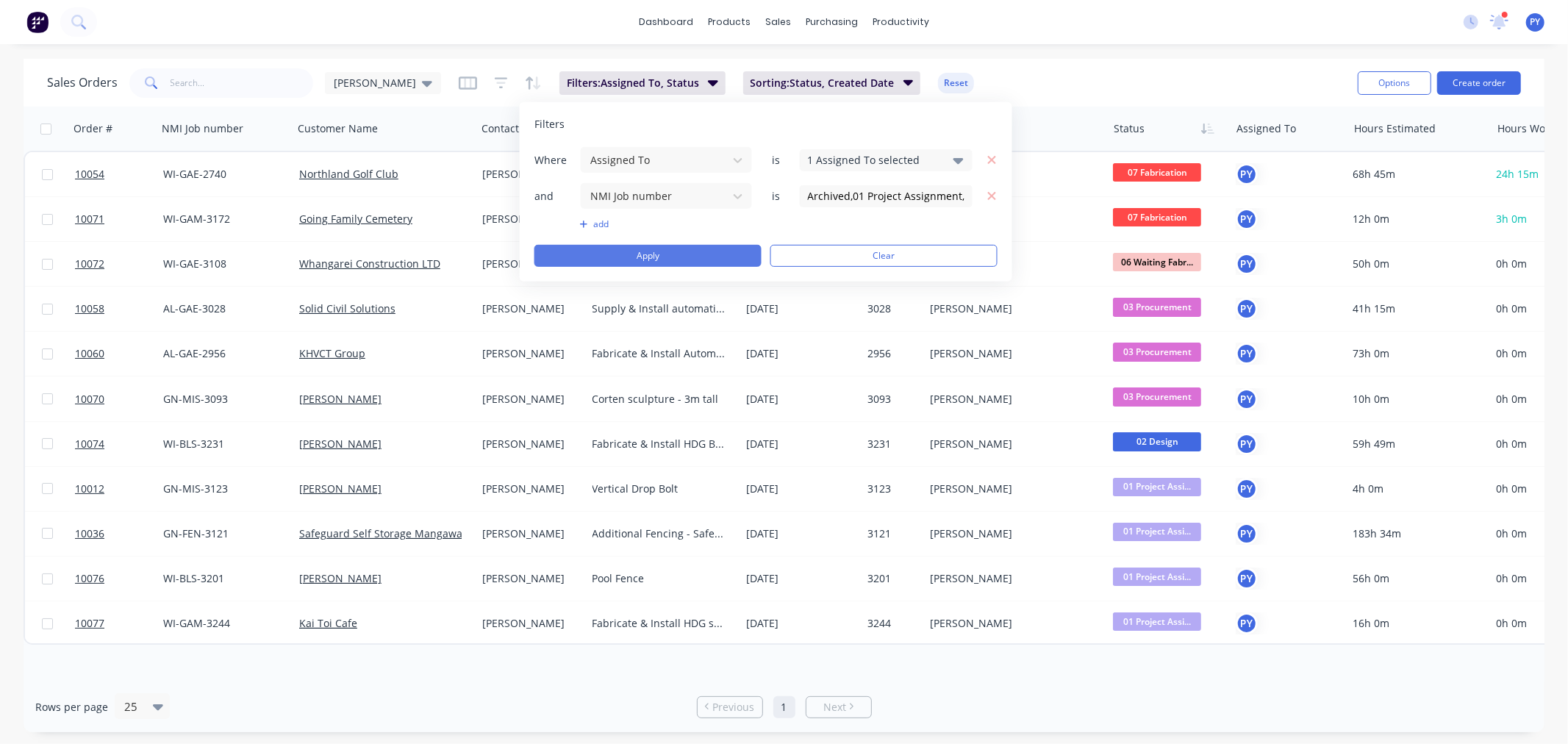
click at [669, 260] on button "Apply" at bounding box center [648, 256] width 227 height 22
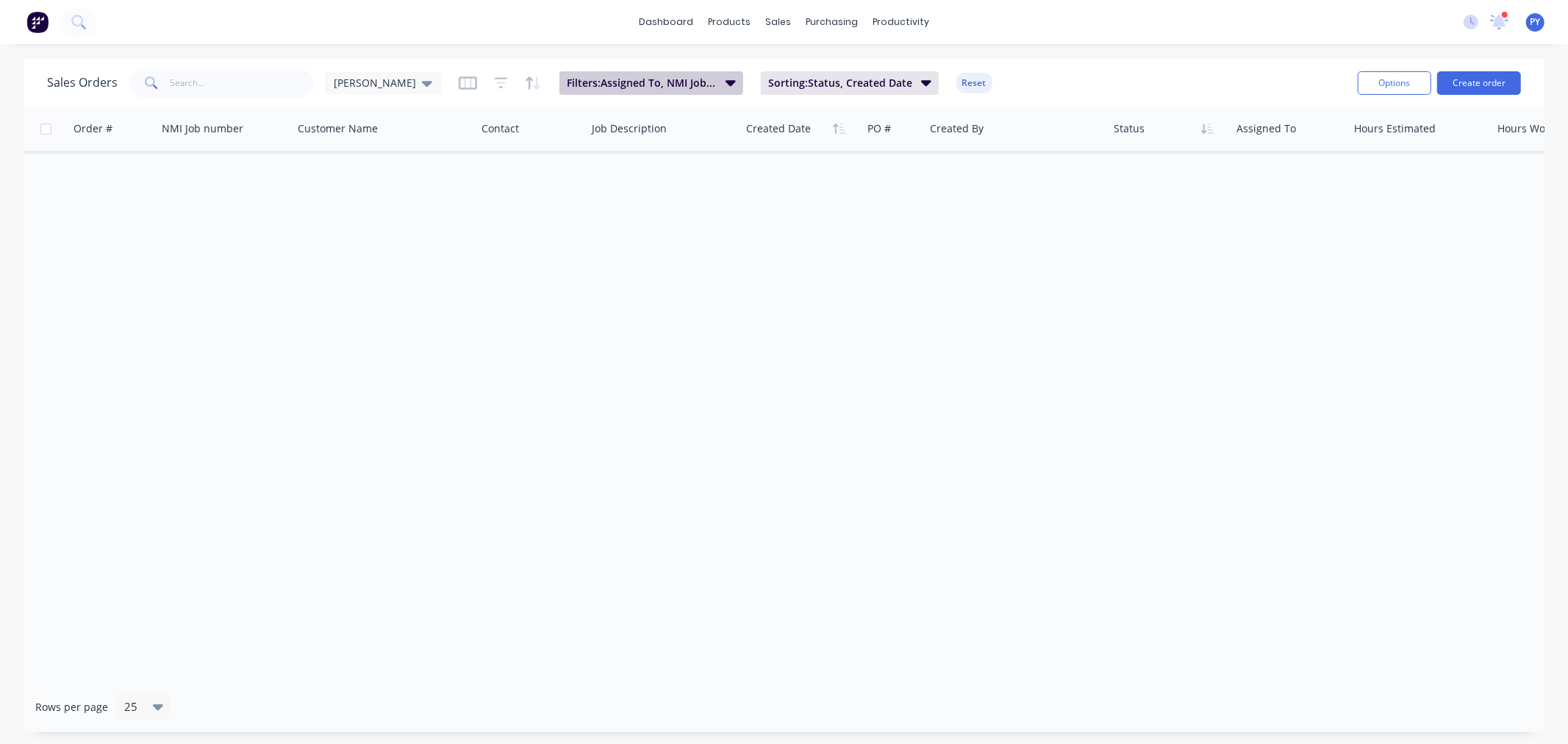
click at [725, 84] on icon "button" at bounding box center [730, 82] width 10 height 16
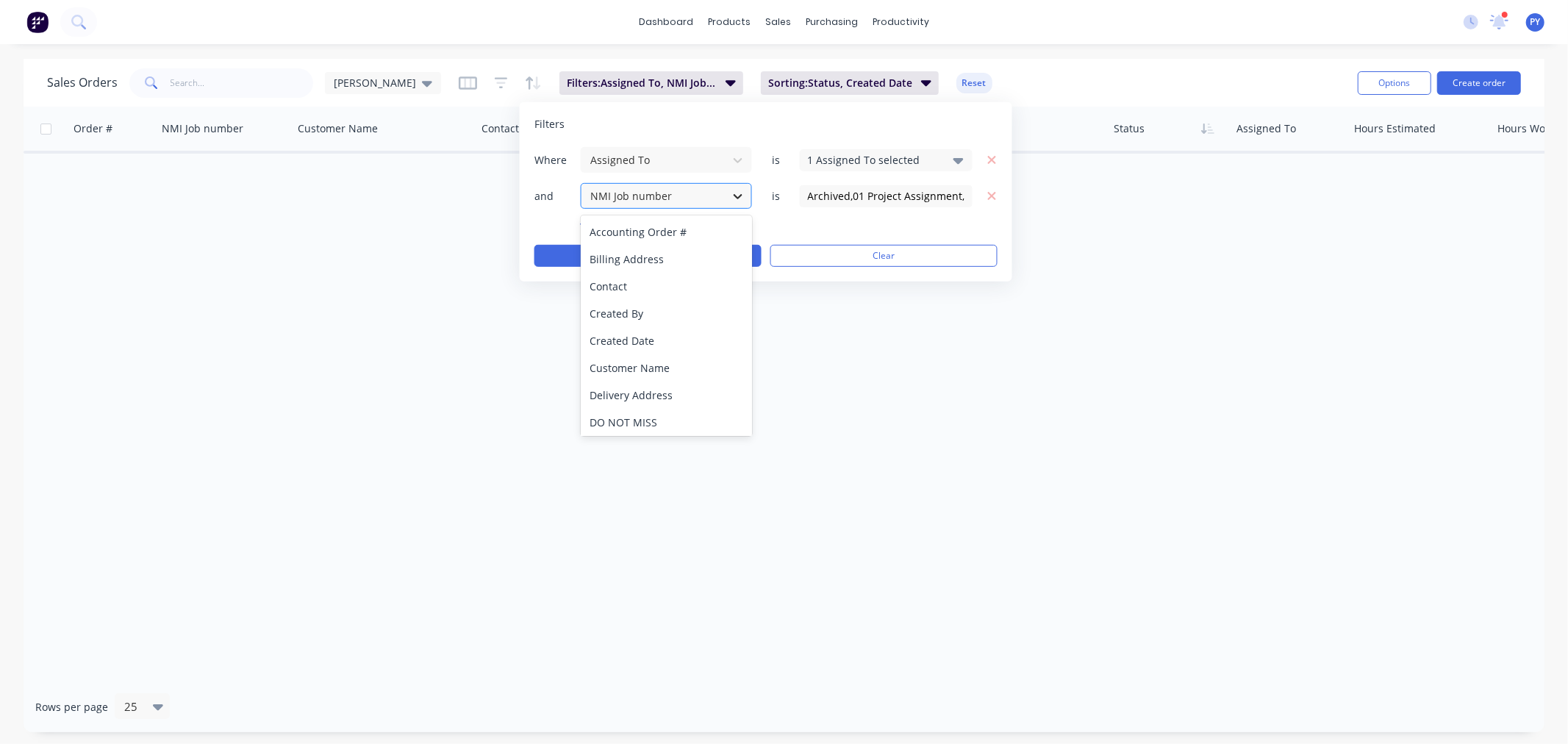
click at [738, 196] on icon at bounding box center [738, 196] width 8 height 5
click at [650, 289] on div "Contact" at bounding box center [667, 286] width 171 height 27
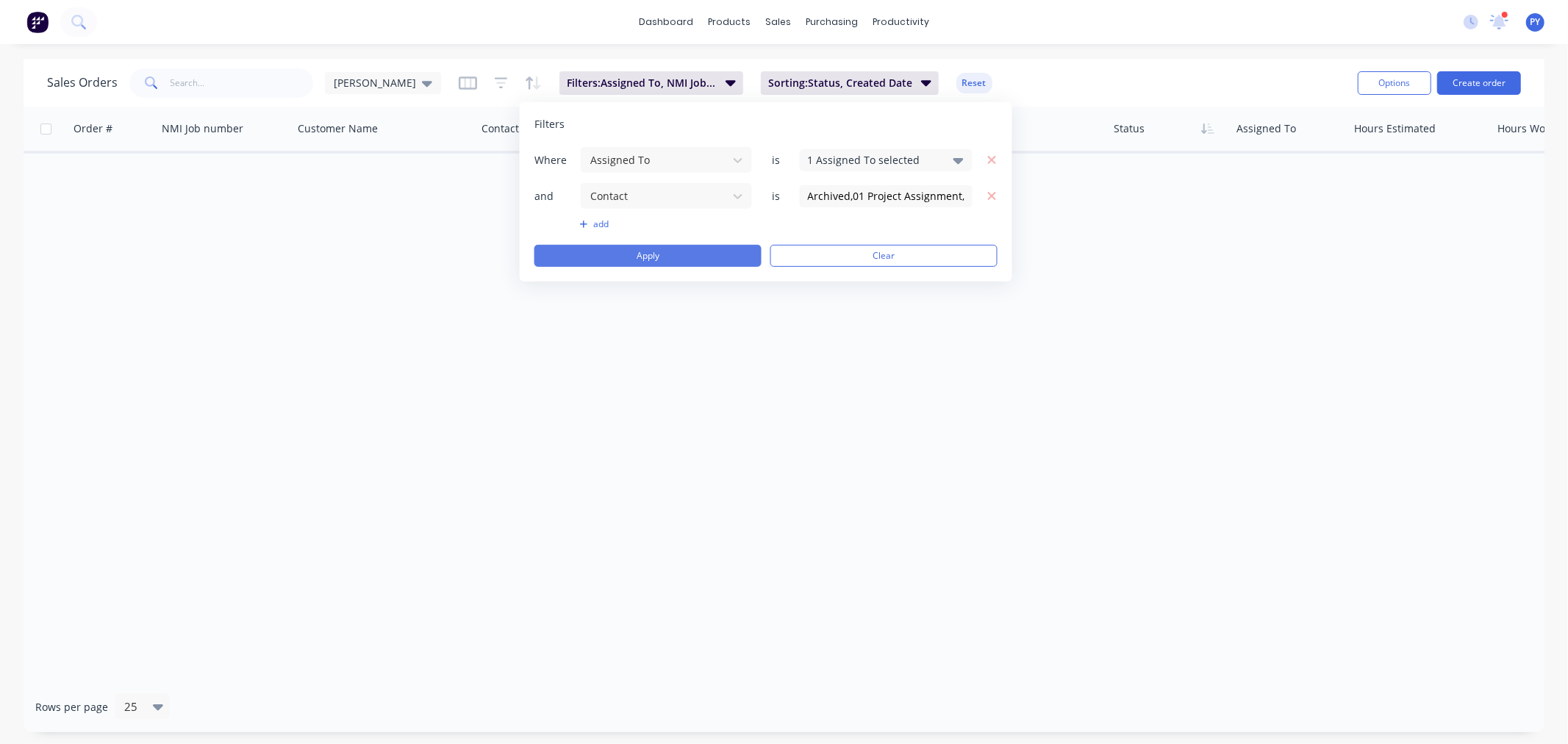
click at [652, 253] on button "Apply" at bounding box center [648, 256] width 227 height 22
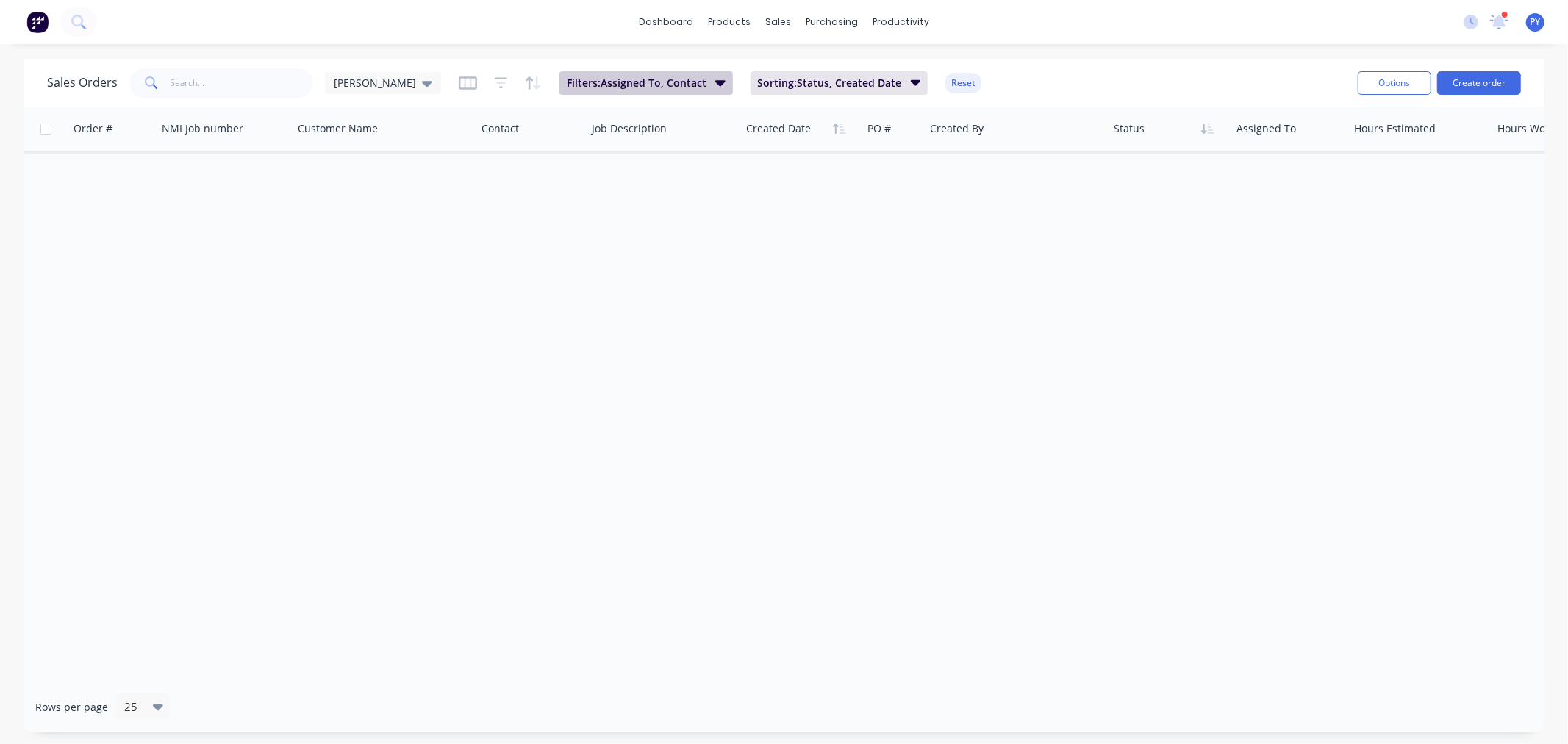
click at [715, 81] on icon "button" at bounding box center [720, 83] width 10 height 6
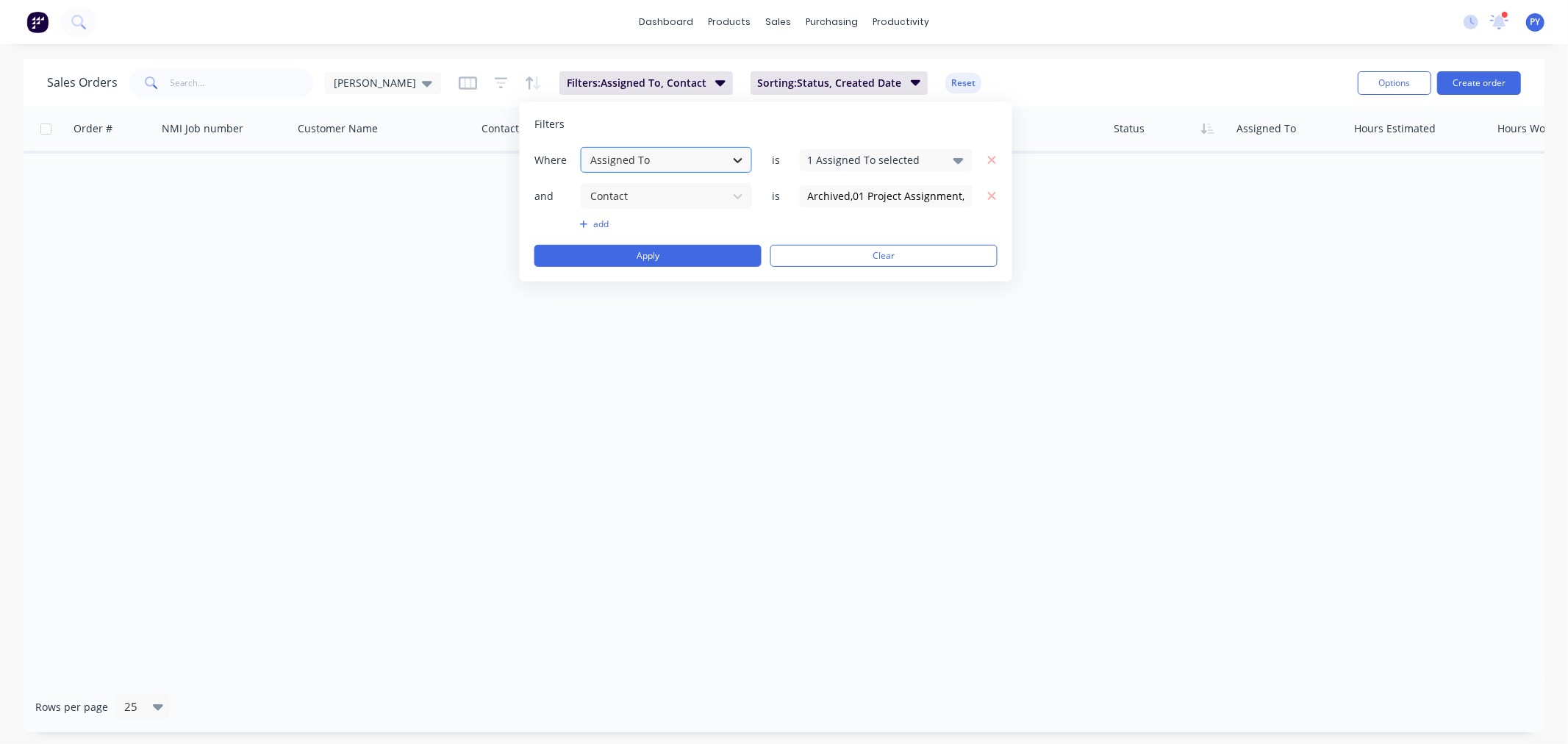
click at [735, 160] on icon at bounding box center [738, 161] width 8 height 5
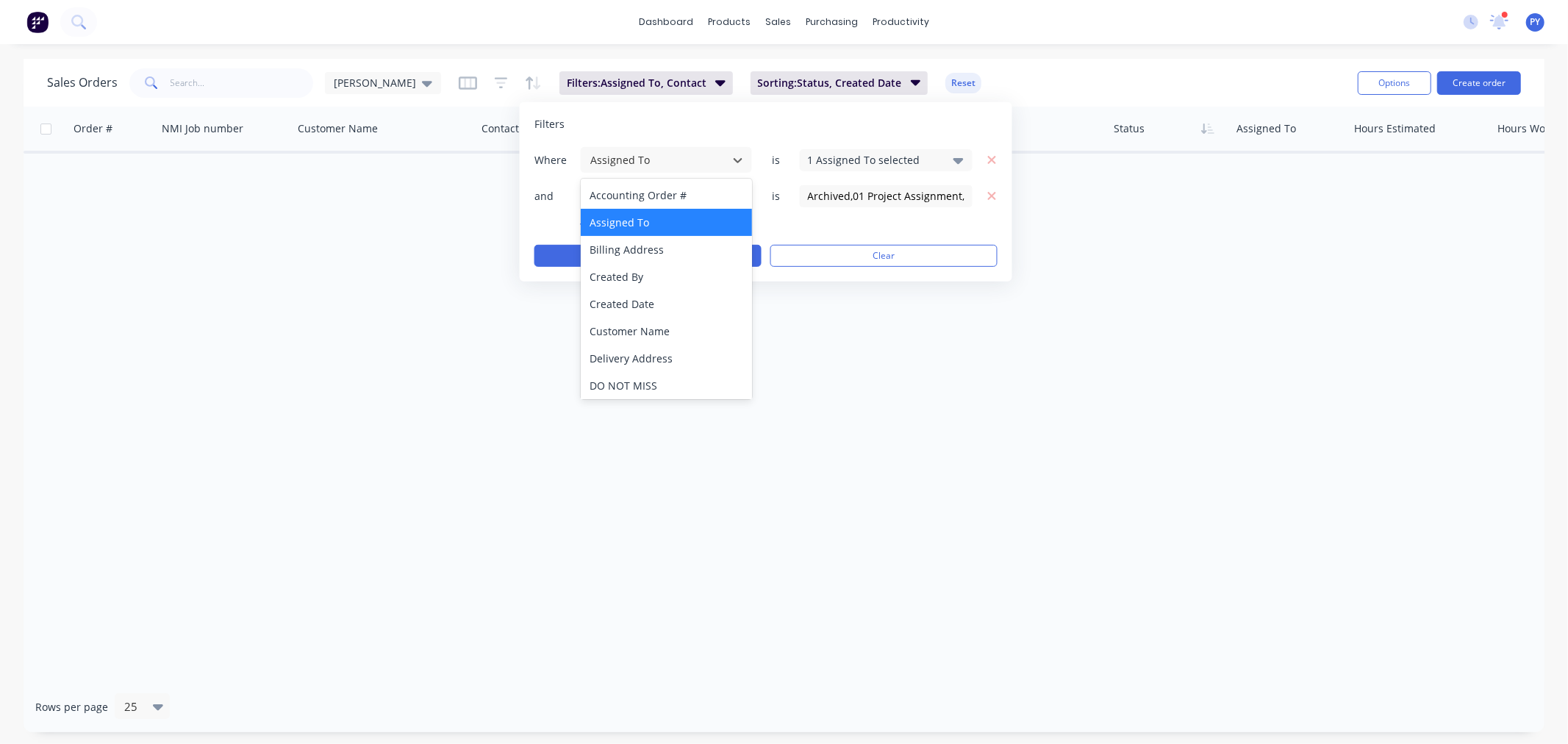
click at [642, 221] on div "Assigned To" at bounding box center [667, 222] width 171 height 27
click at [626, 225] on div "Assigned To" at bounding box center [667, 222] width 171 height 27
click at [549, 259] on button "Apply" at bounding box center [648, 256] width 227 height 22
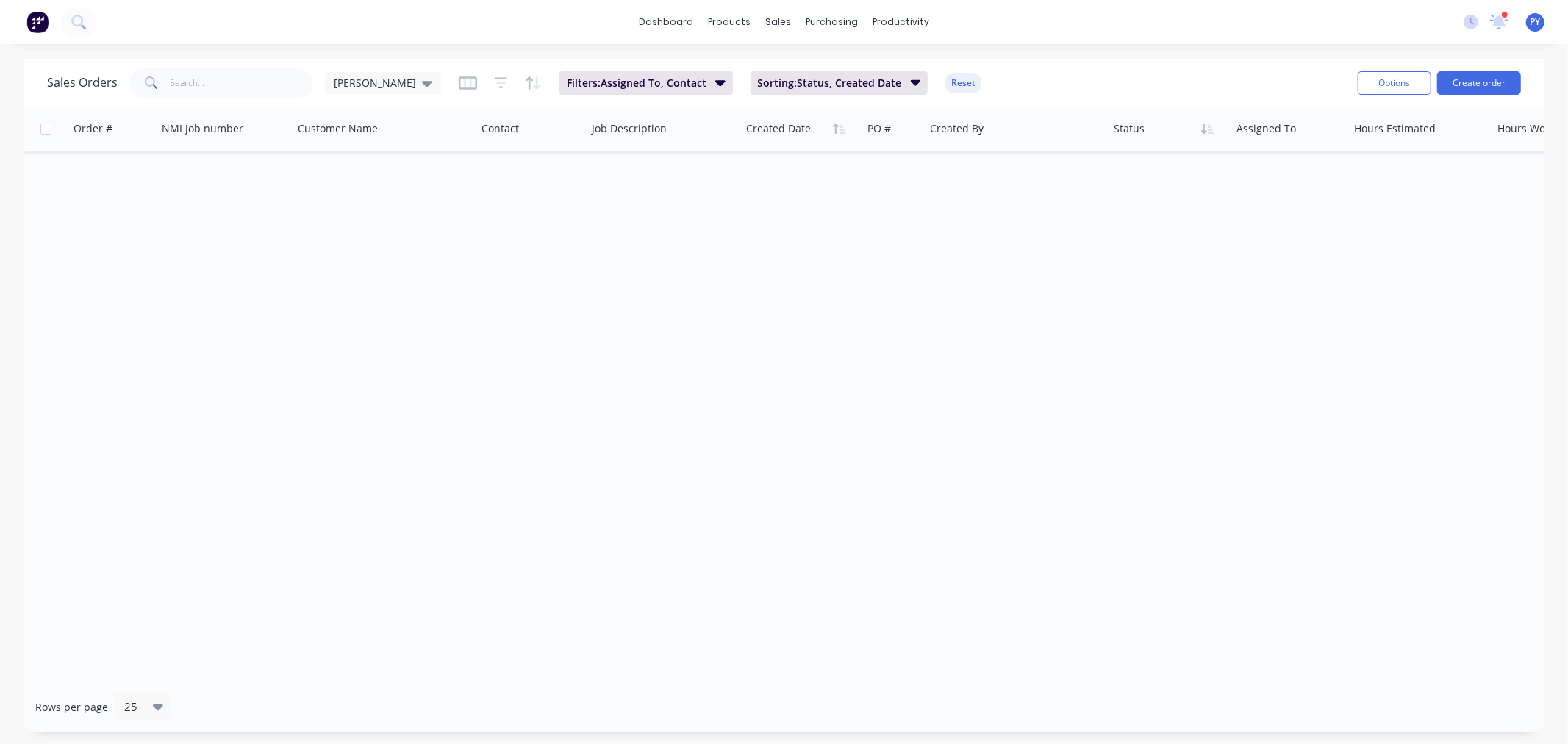
click at [550, 258] on div "Order # NMI Job number Customer Name Contact Job Description Created Date PO # …" at bounding box center [783, 394] width 1521 height 575
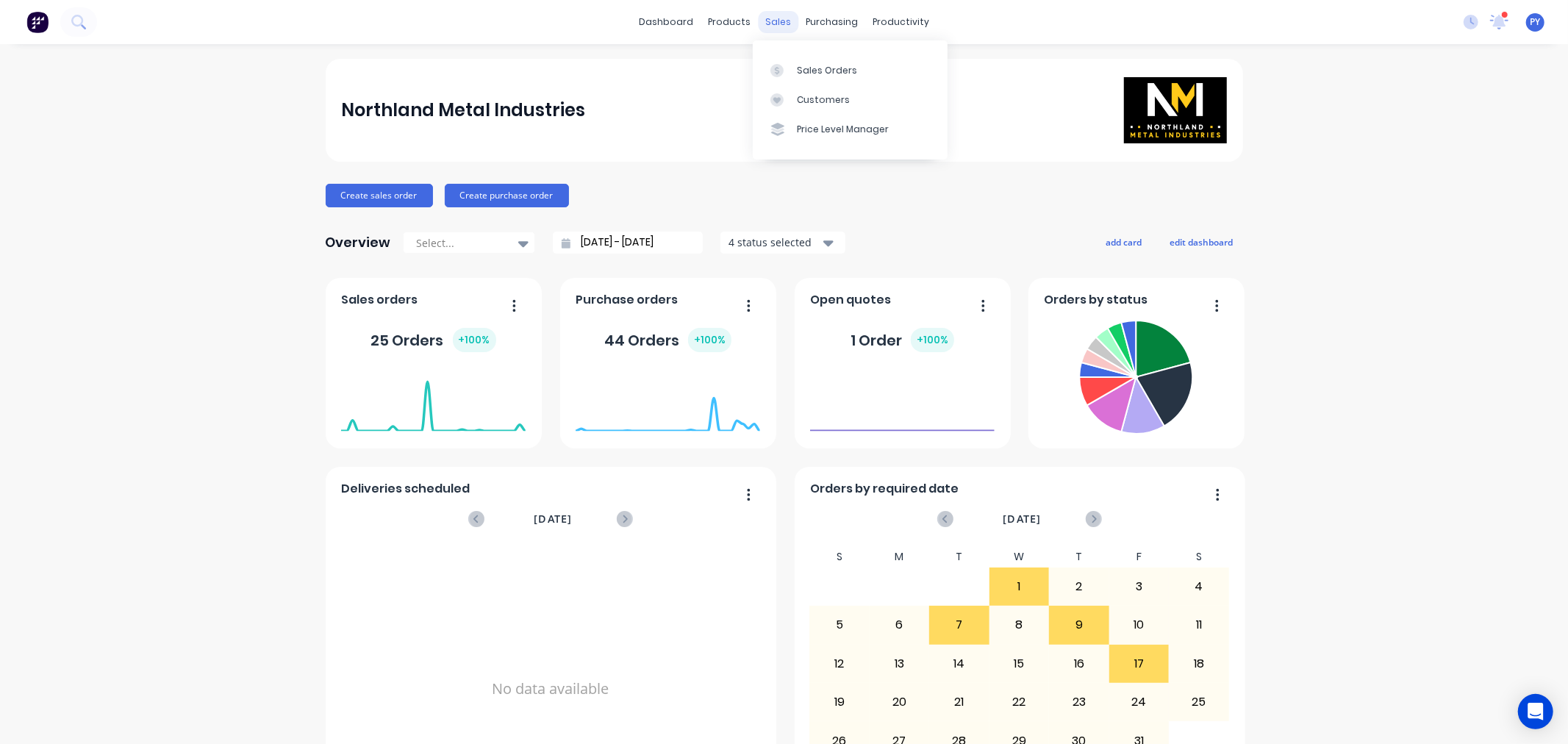
click at [776, 20] on div "sales" at bounding box center [778, 22] width 40 height 22
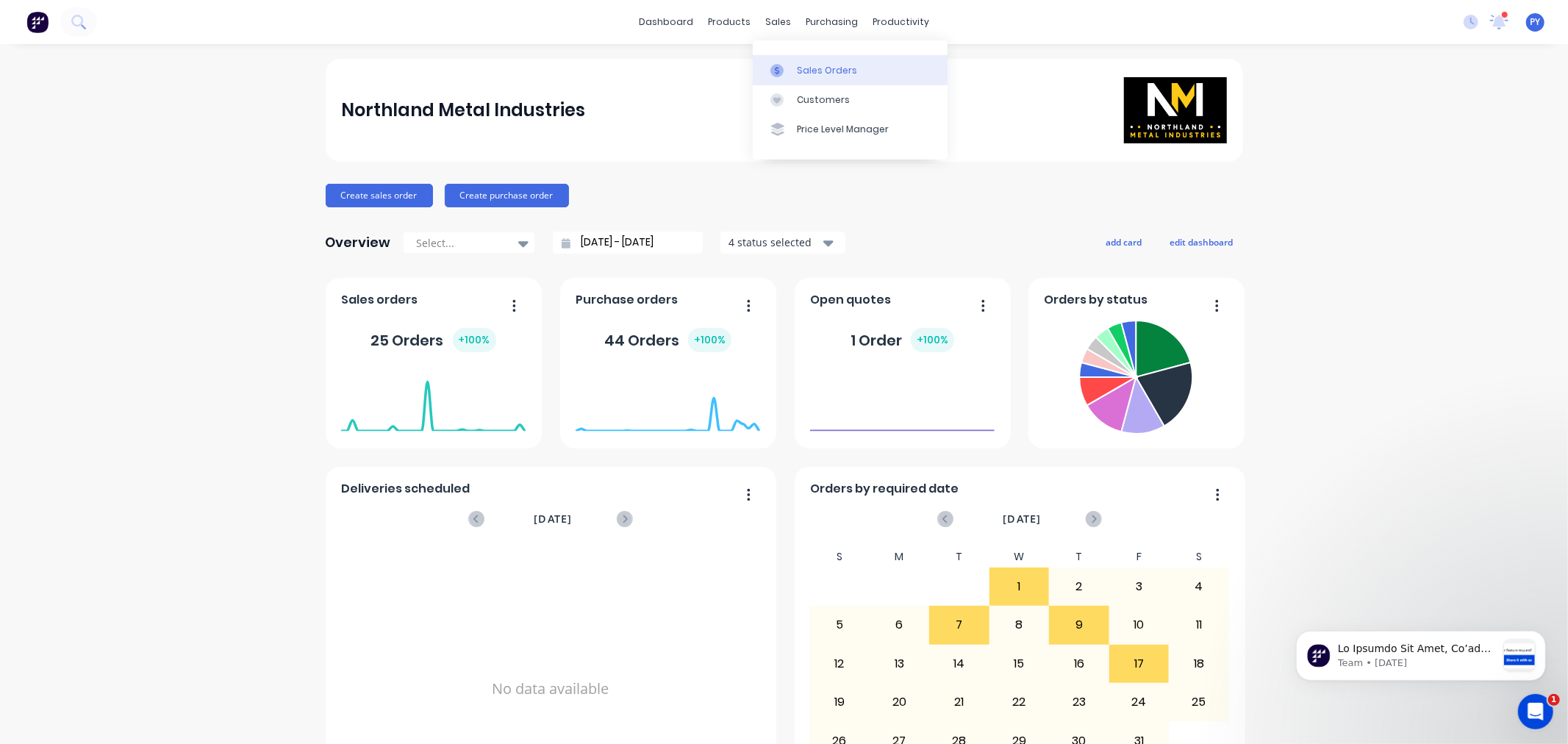
click at [809, 68] on div "Sales Orders" at bounding box center [826, 70] width 60 height 13
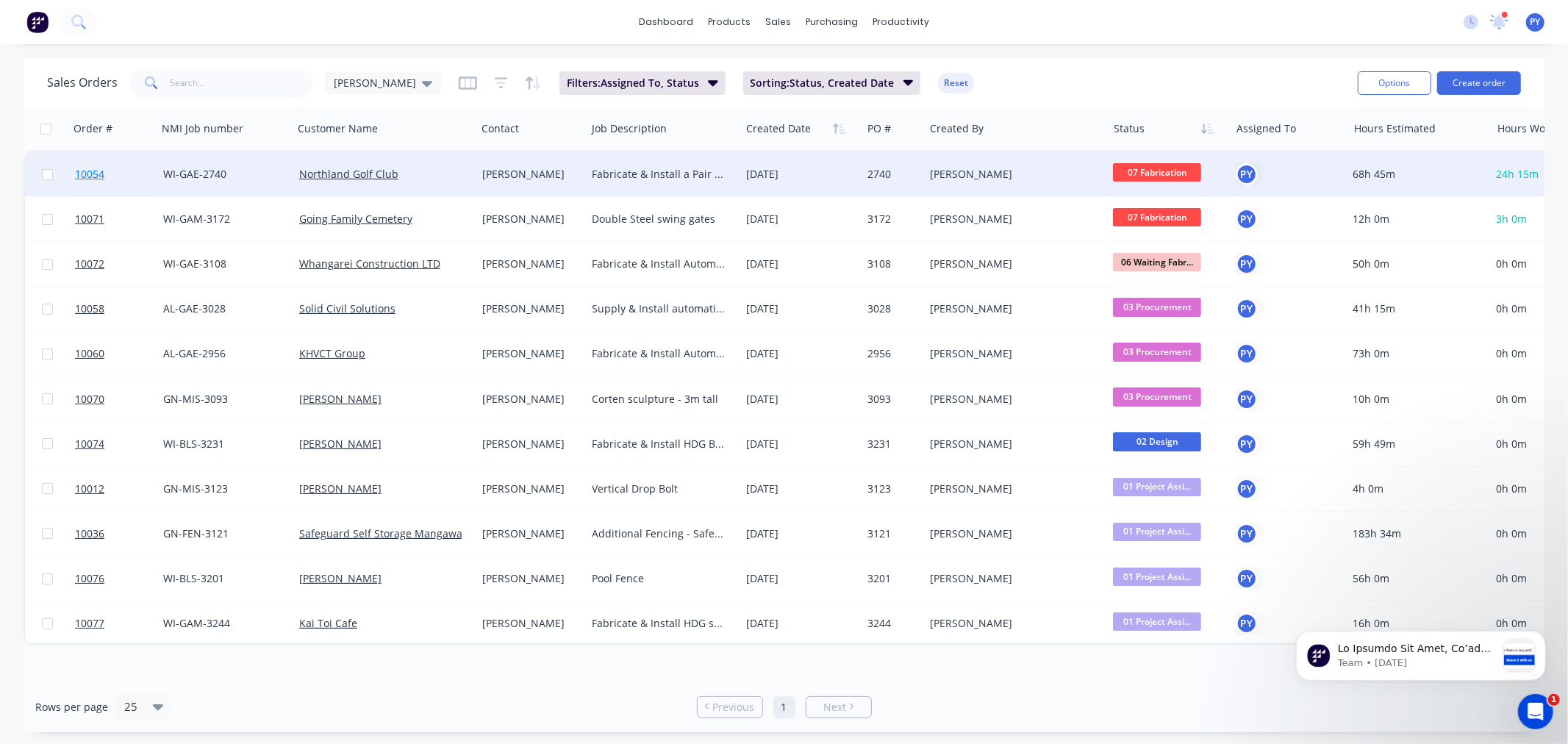
click at [93, 175] on span "10054" at bounding box center [90, 174] width 29 height 15
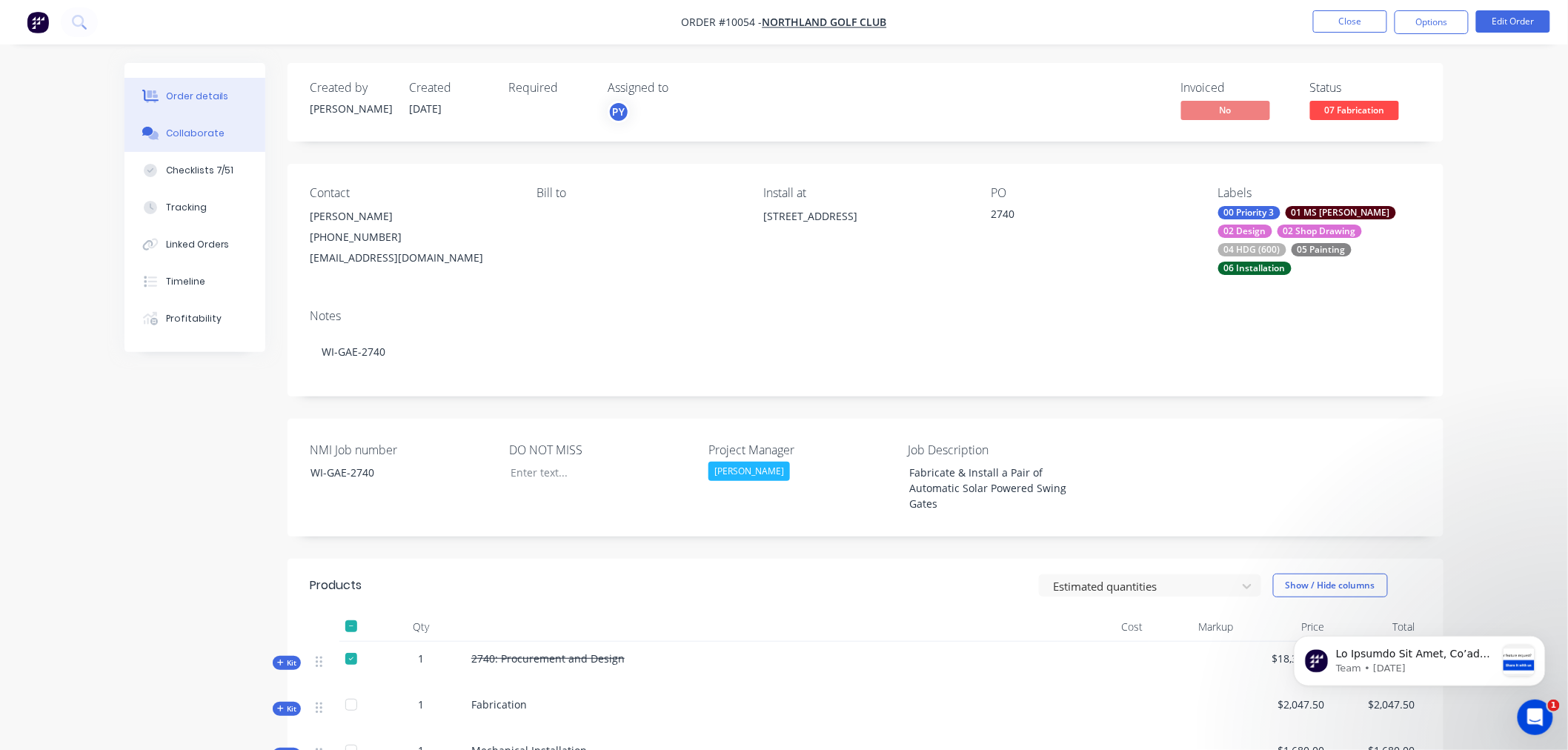
click at [181, 134] on div "Collaborate" at bounding box center [195, 133] width 58 height 13
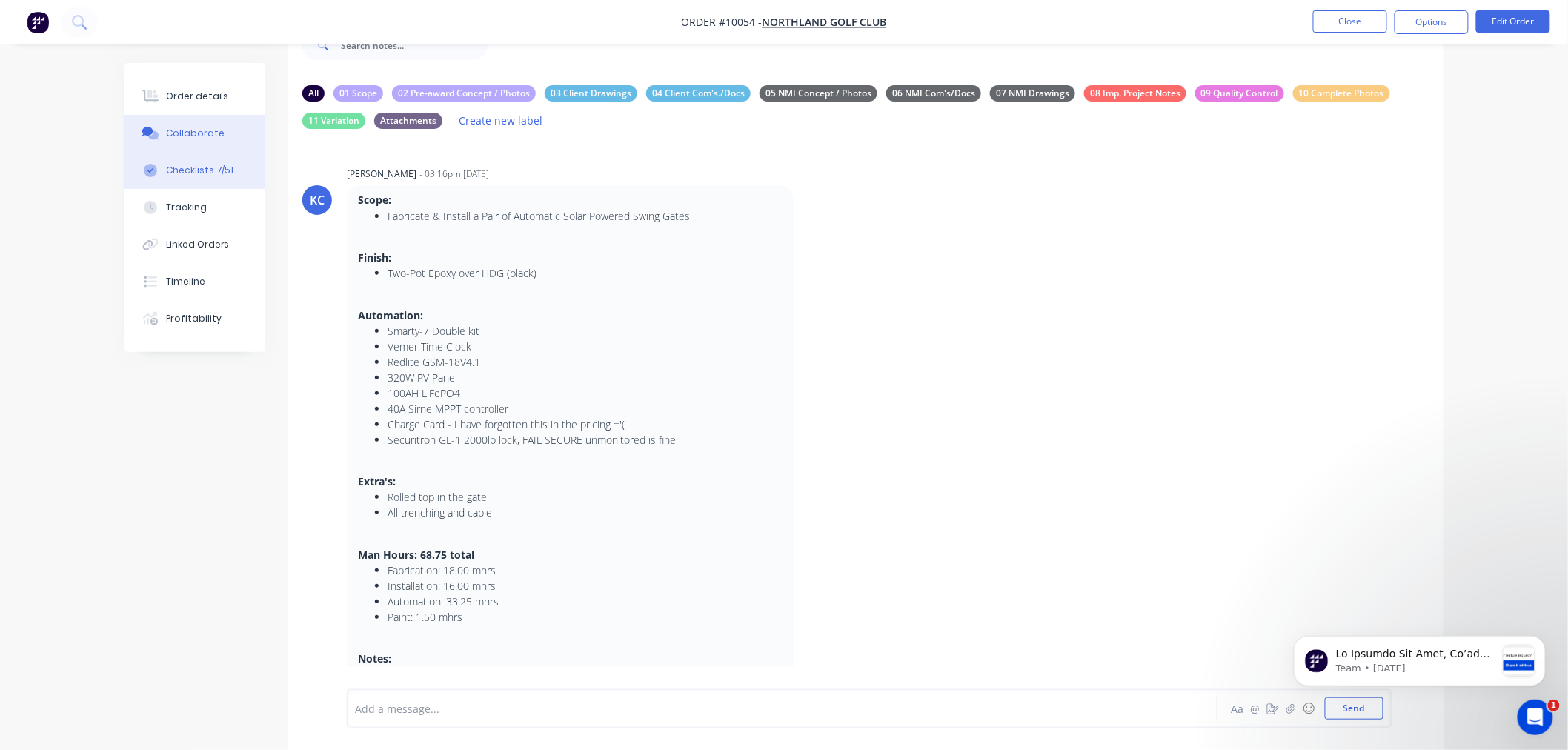
click at [181, 169] on div "Checklists 7/51" at bounding box center [200, 170] width 69 height 13
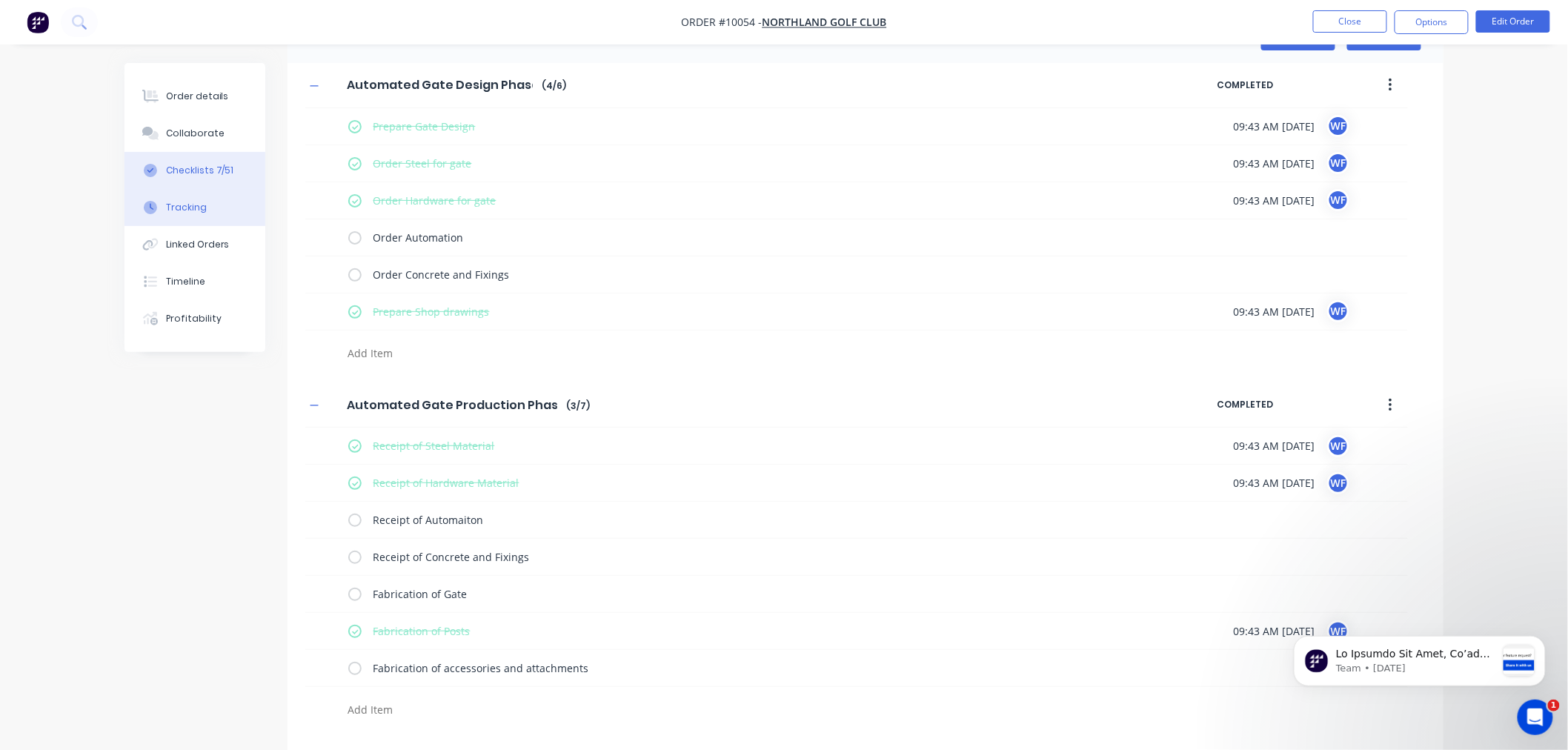
click at [181, 210] on div "Tracking" at bounding box center [186, 207] width 41 height 13
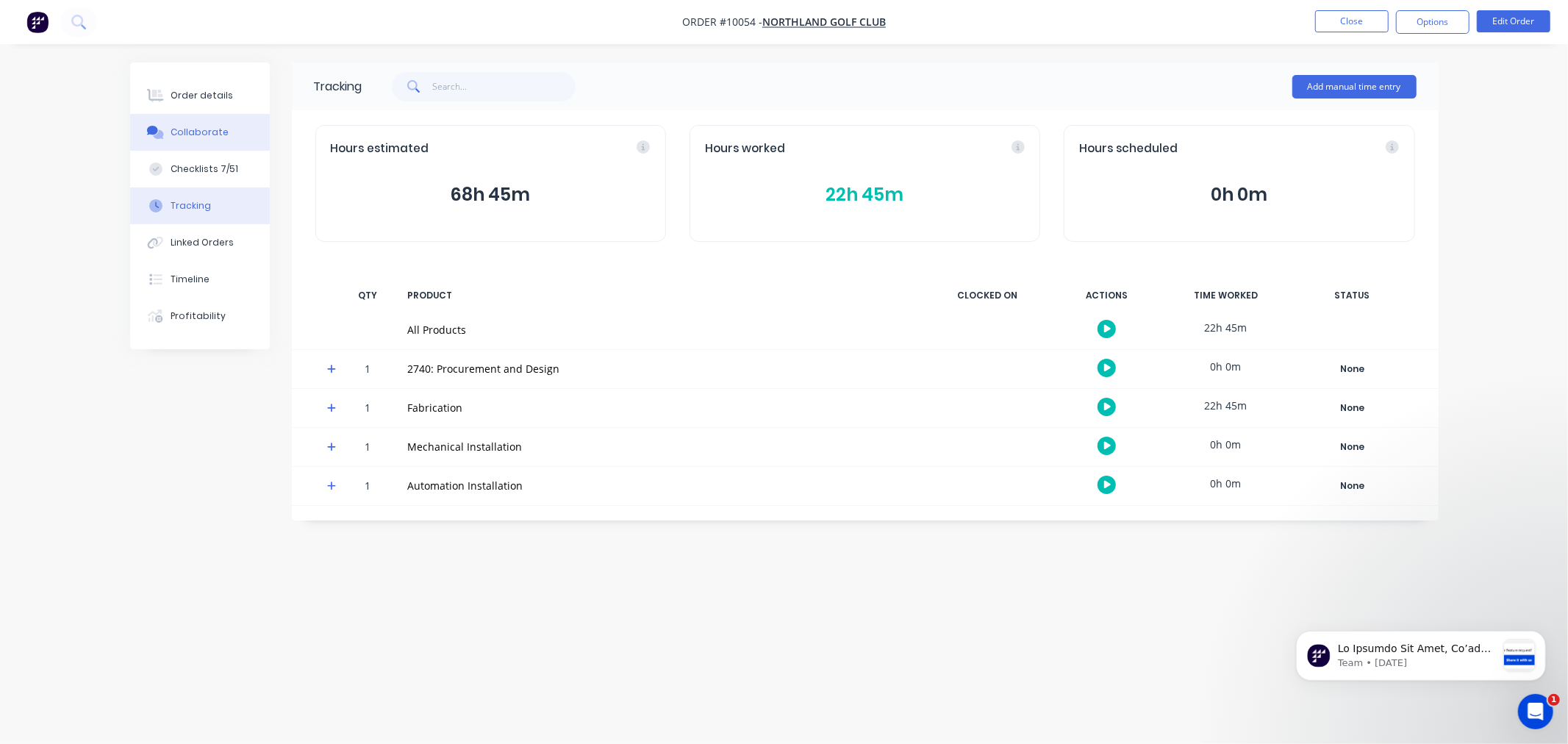
click at [191, 131] on div "Collaborate" at bounding box center [199, 132] width 58 height 13
